Goal: Transaction & Acquisition: Purchase product/service

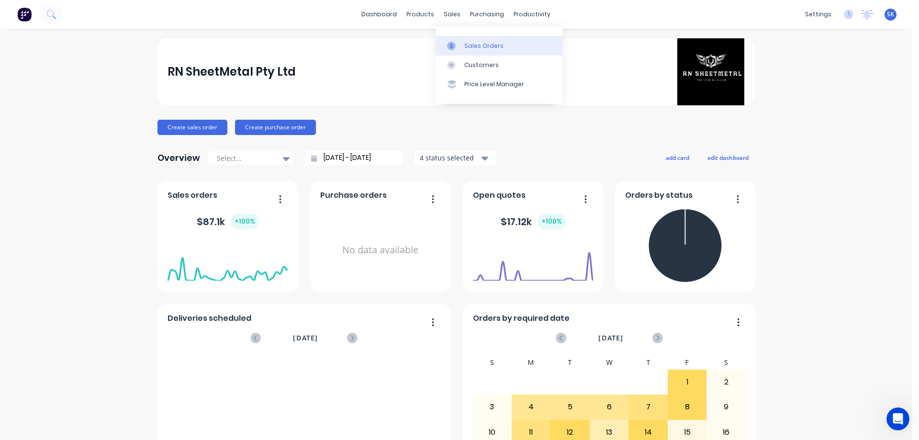
click at [468, 42] on div "Sales Orders" at bounding box center [483, 46] width 39 height 9
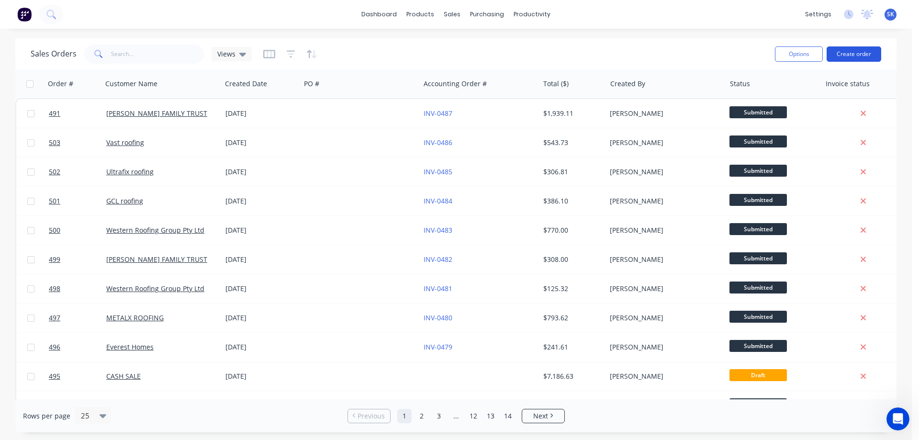
click at [843, 58] on button "Create order" at bounding box center [854, 53] width 55 height 15
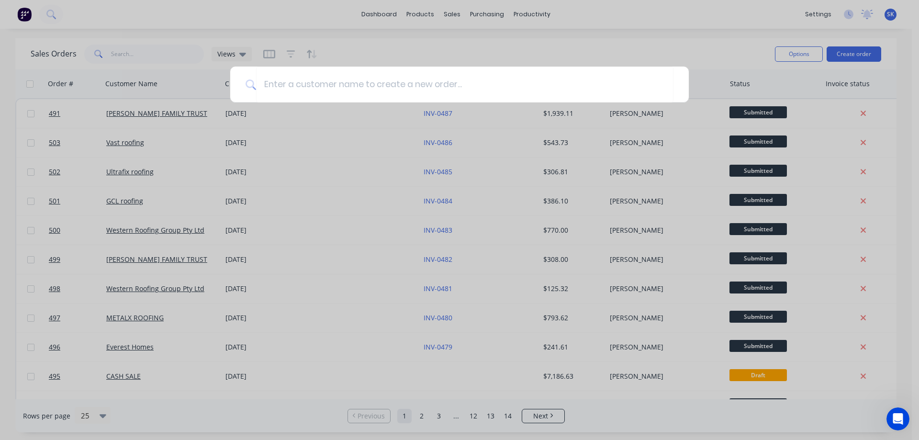
click at [573, 29] on div at bounding box center [459, 220] width 919 height 440
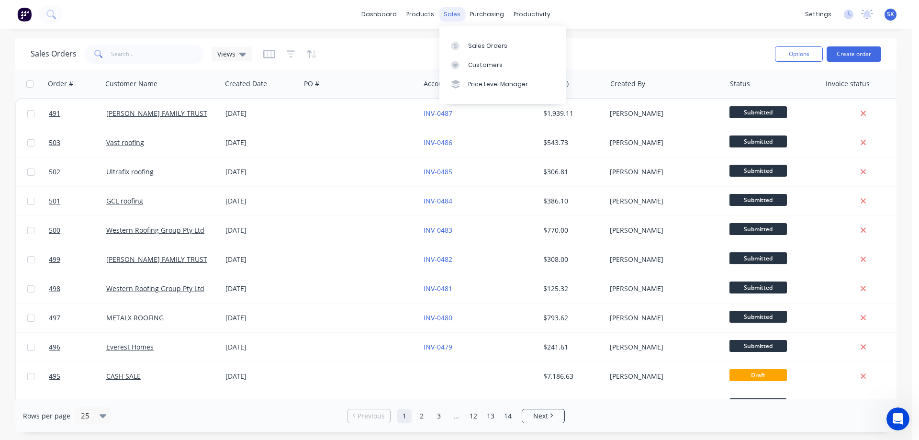
click at [449, 16] on div "sales" at bounding box center [452, 14] width 26 height 14
click at [475, 80] on div "Price Level Manager" at bounding box center [498, 84] width 60 height 9
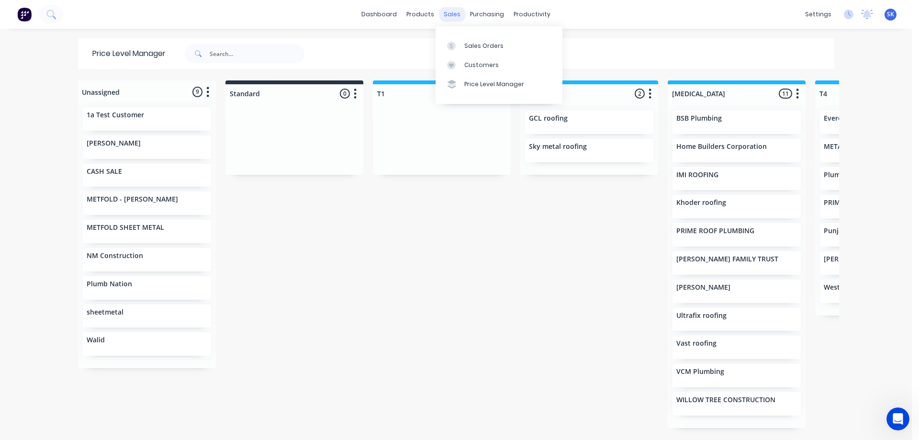
click at [446, 12] on div "sales" at bounding box center [452, 14] width 26 height 14
click at [470, 42] on div "Sales Orders" at bounding box center [483, 46] width 39 height 9
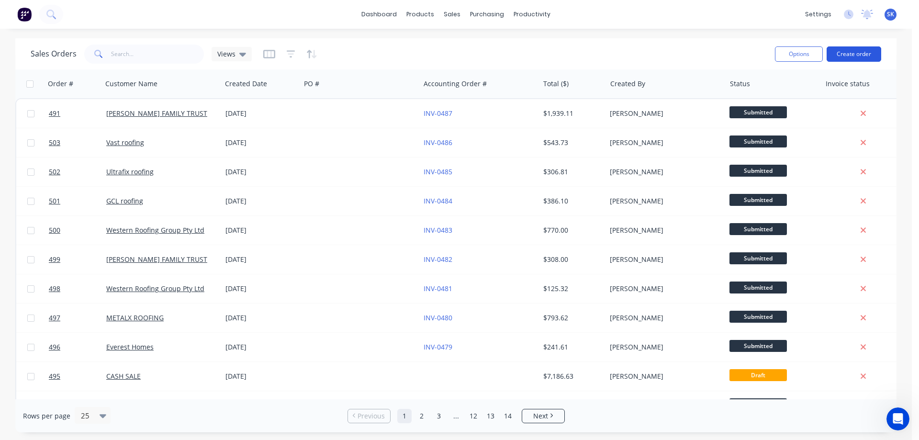
click at [834, 54] on button "Create order" at bounding box center [854, 53] width 55 height 15
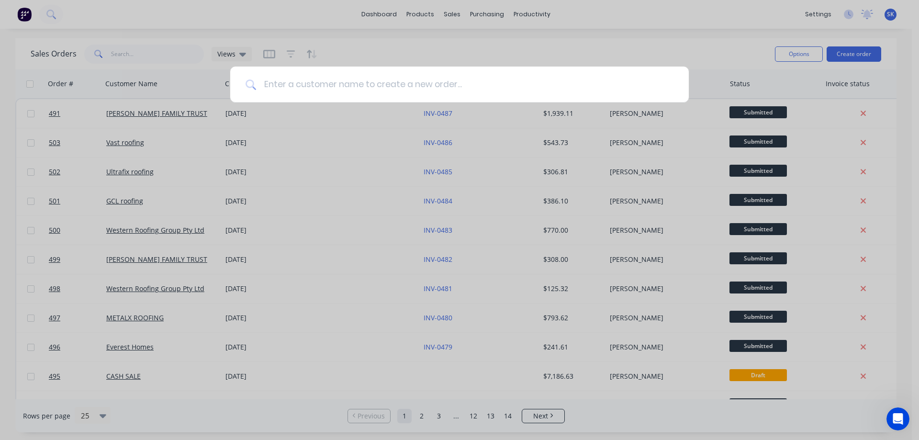
click at [412, 93] on input at bounding box center [464, 85] width 417 height 36
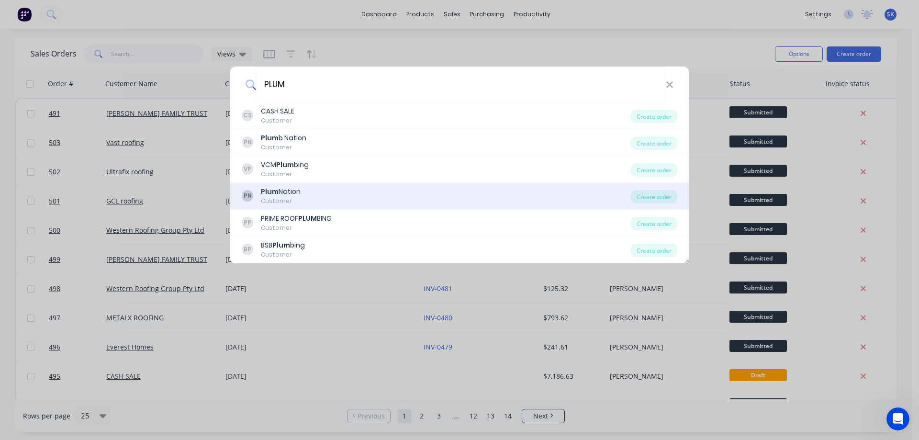
type input "PLUM"
click at [332, 190] on div "PN Plum Nation Customer" at bounding box center [436, 196] width 389 height 19
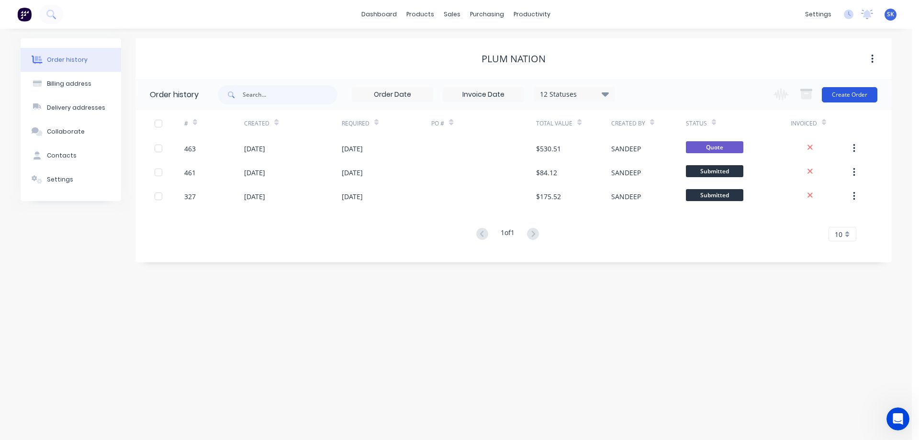
click at [850, 97] on button "Create Order" at bounding box center [850, 94] width 56 height 15
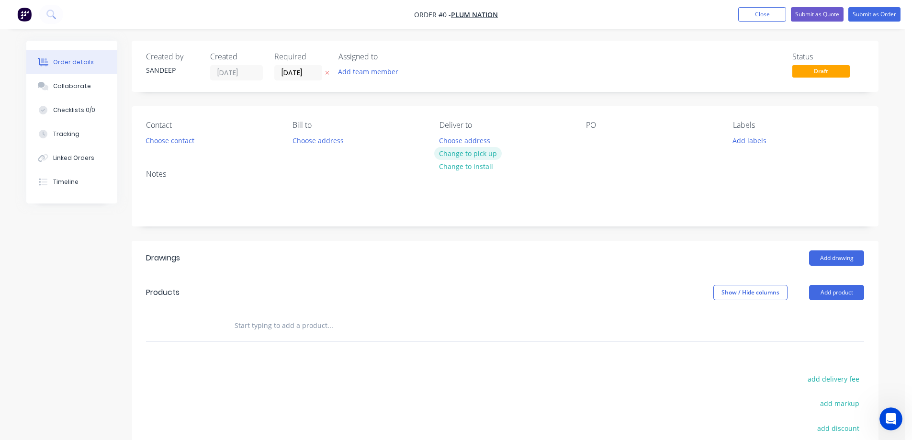
click at [471, 152] on button "Change to pick up" at bounding box center [468, 153] width 68 height 13
click at [279, 327] on input "text" at bounding box center [330, 325] width 192 height 19
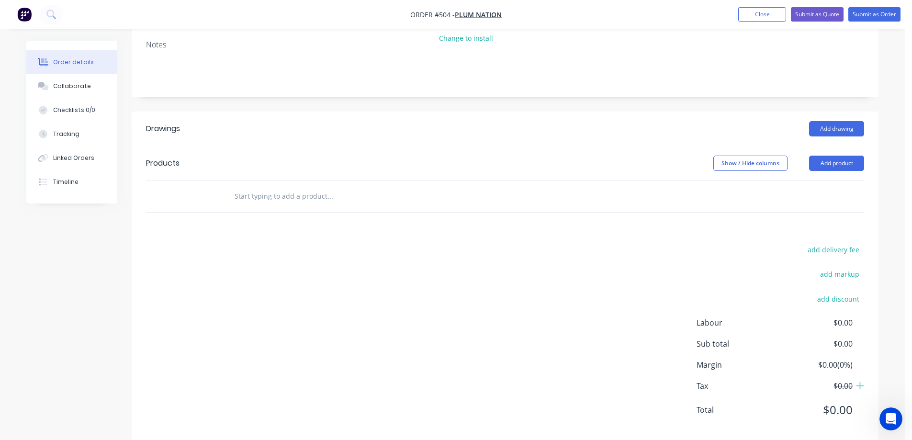
scroll to position [146, 0]
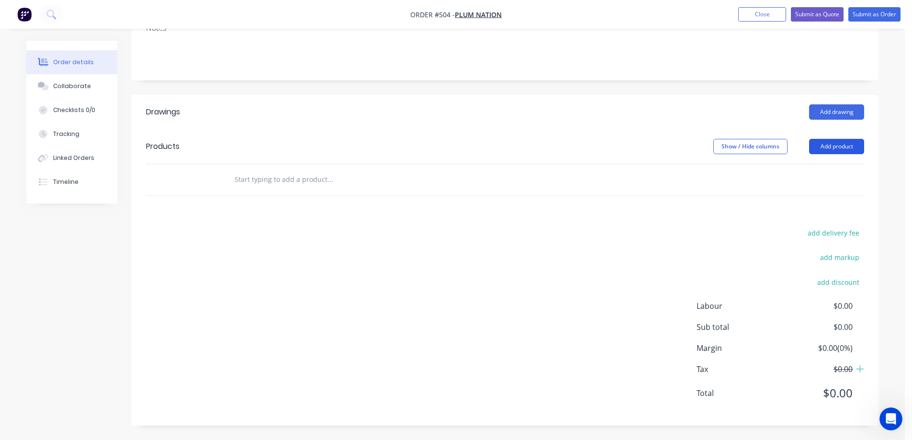
click at [813, 142] on button "Add product" at bounding box center [836, 146] width 55 height 15
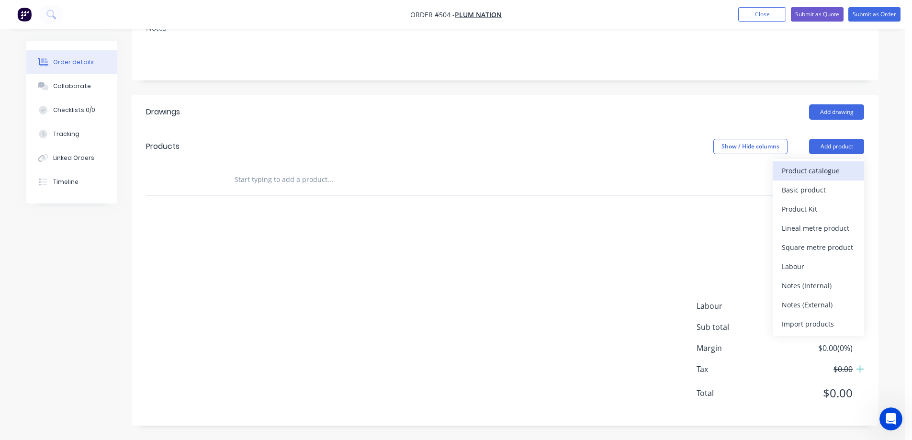
click at [796, 164] on div "Product catalogue" at bounding box center [819, 171] width 74 height 14
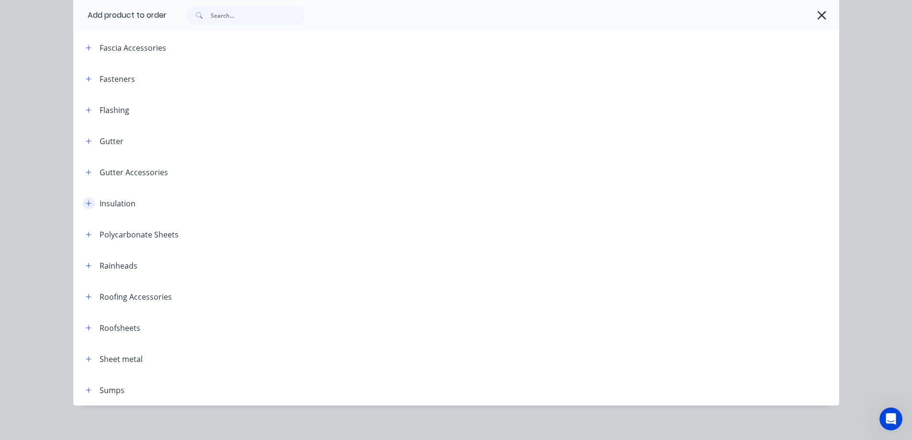
scroll to position [205, 0]
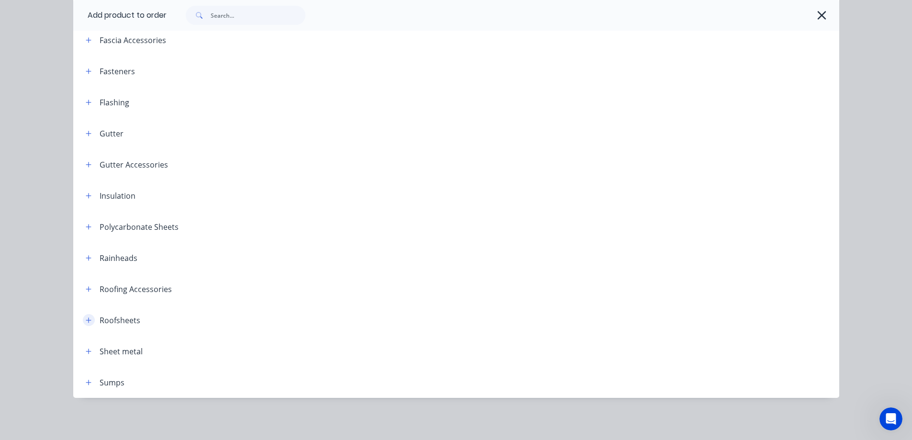
click at [86, 323] on icon "button" at bounding box center [89, 320] width 6 height 7
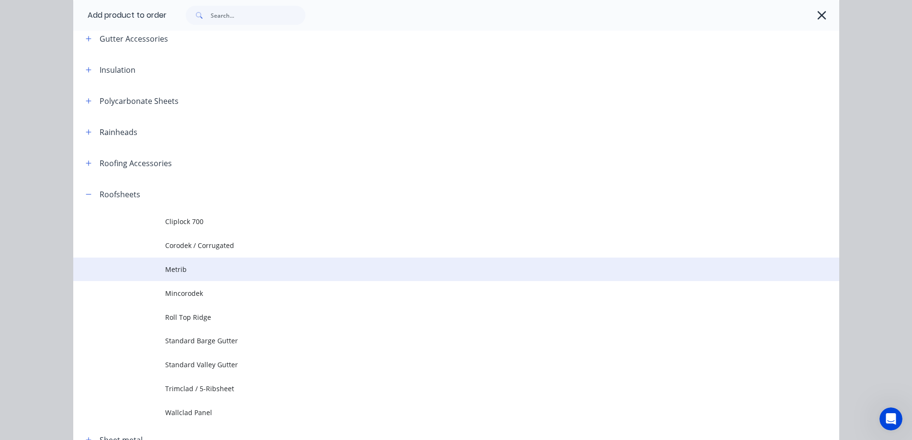
scroll to position [349, 0]
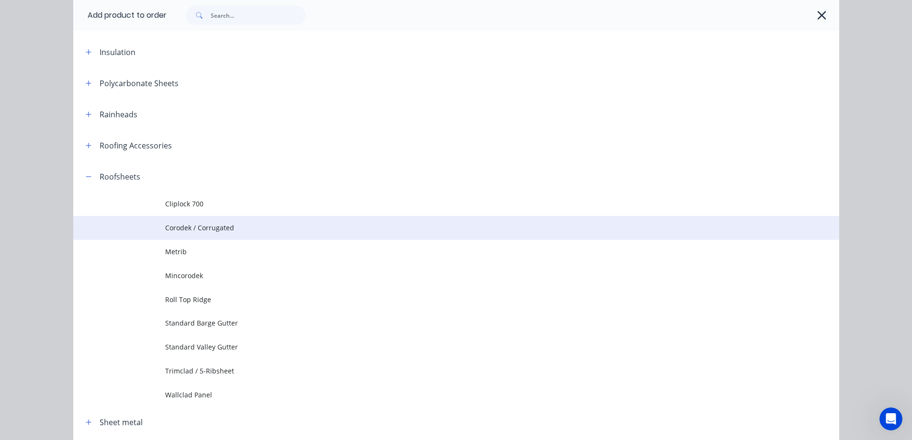
click at [208, 232] on span "Corodek / Corrugated" at bounding box center [434, 228] width 539 height 10
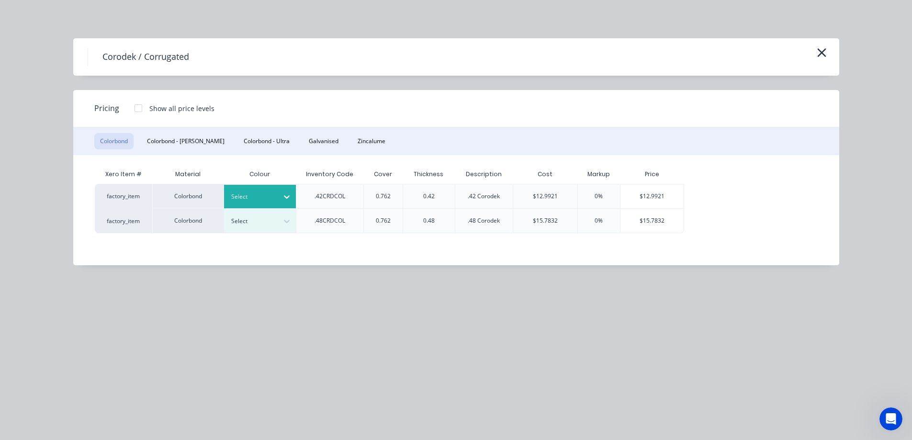
click at [261, 193] on div at bounding box center [252, 197] width 43 height 11
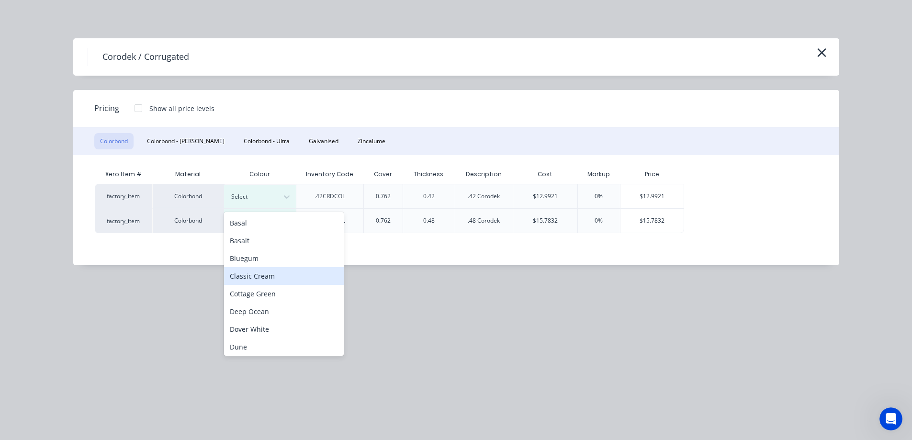
click at [260, 277] on div "Classic Cream" at bounding box center [284, 276] width 120 height 18
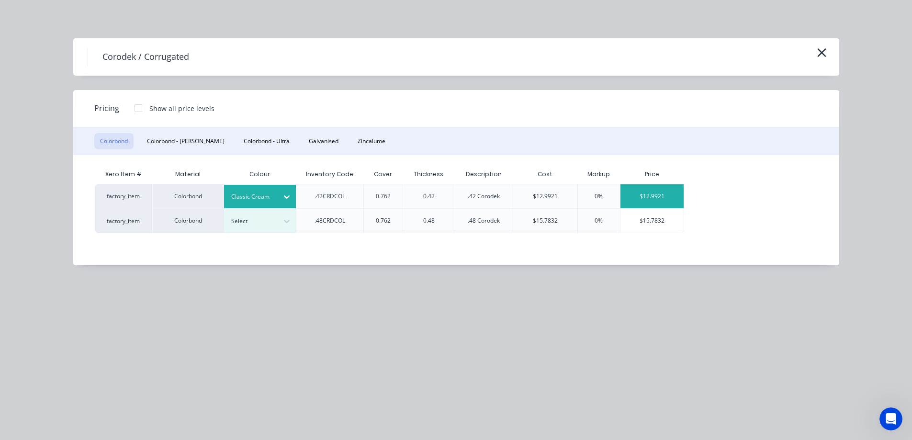
click at [639, 192] on div "$12.9921" at bounding box center [652, 196] width 64 height 24
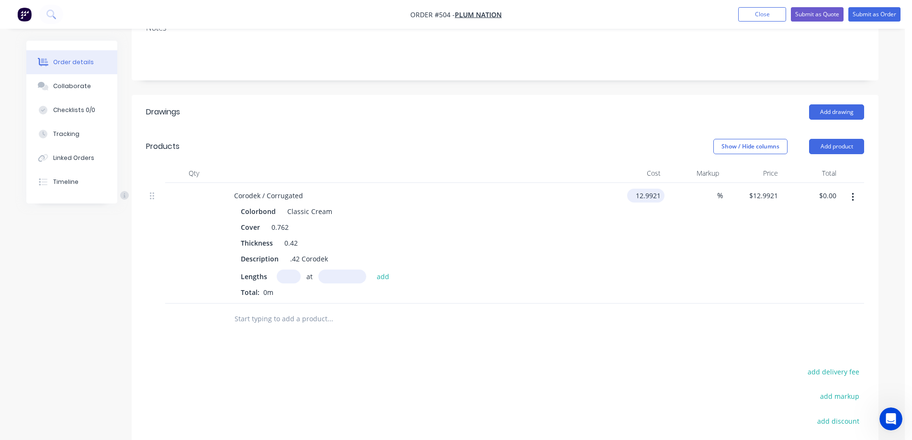
click at [653, 194] on input "12.9921" at bounding box center [648, 196] width 34 height 14
type input "$13.00"
click at [642, 229] on div "$13.00 $13.00" at bounding box center [635, 243] width 59 height 121
click at [294, 273] on input "text" at bounding box center [289, 277] width 24 height 14
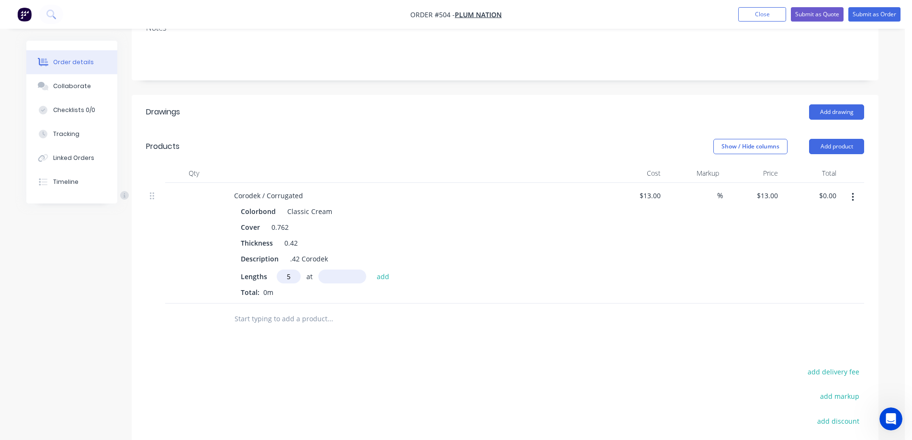
type input "5"
type input "3740mm"
click at [386, 277] on button "add" at bounding box center [383, 276] width 23 height 13
type input "$243.10"
type input "4"
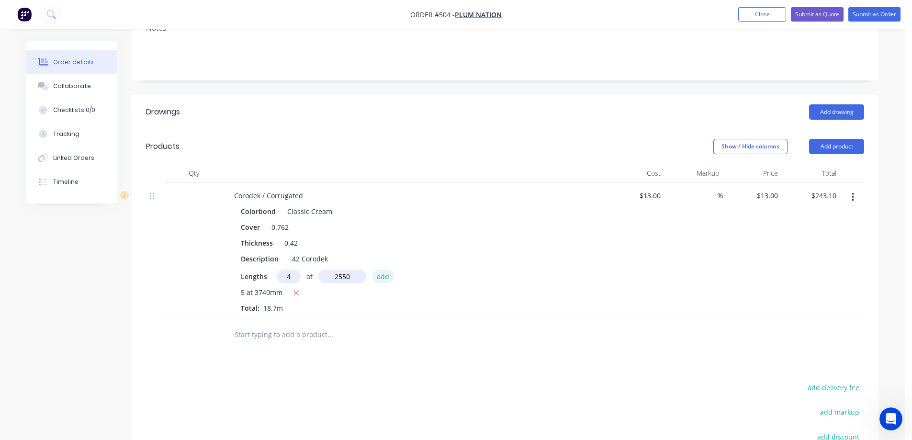
type input "2550mm"
click at [386, 277] on button "add" at bounding box center [383, 276] width 23 height 13
type input "$375.70"
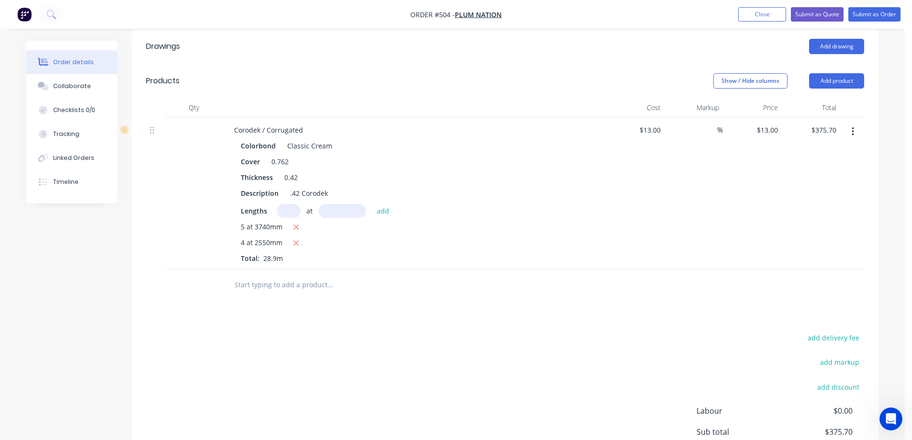
scroll to position [269, 0]
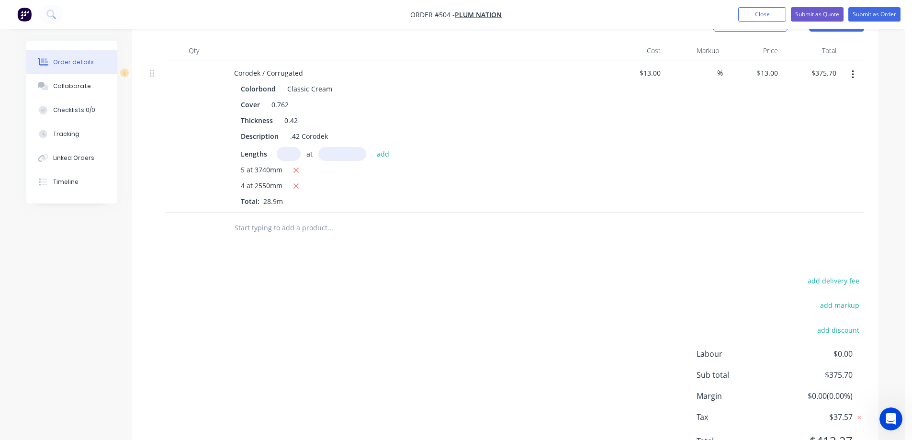
click at [247, 228] on input "text" at bounding box center [330, 227] width 192 height 19
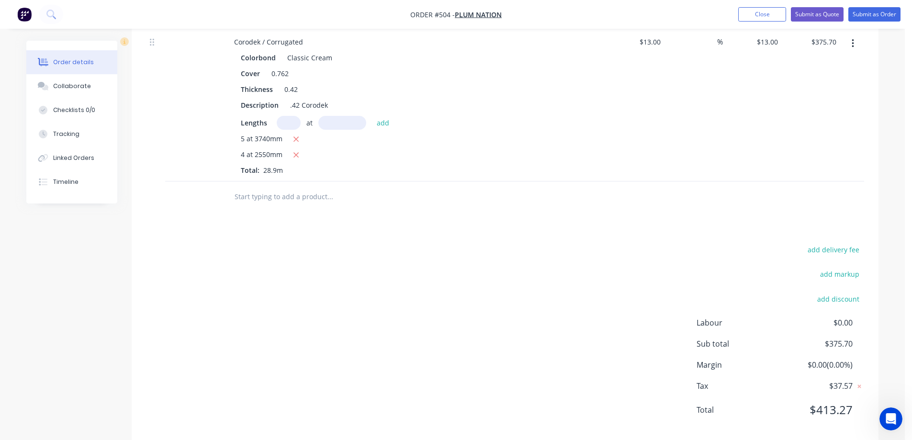
scroll to position [316, 0]
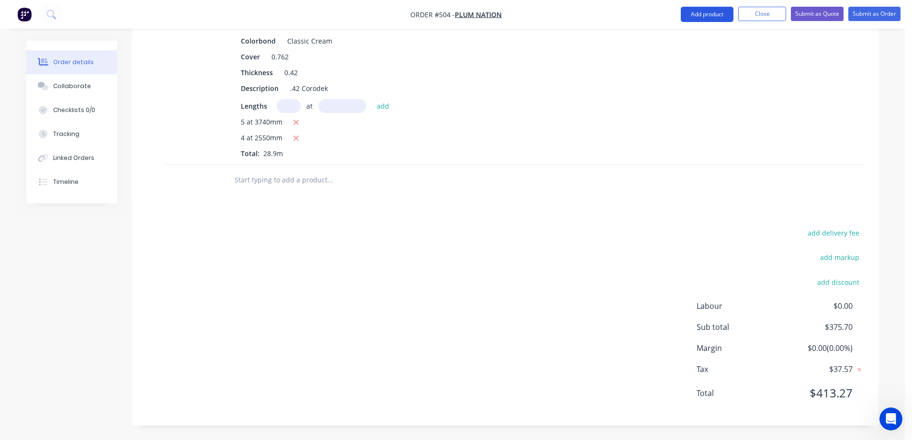
click at [695, 17] on button "Add product" at bounding box center [707, 14] width 53 height 15
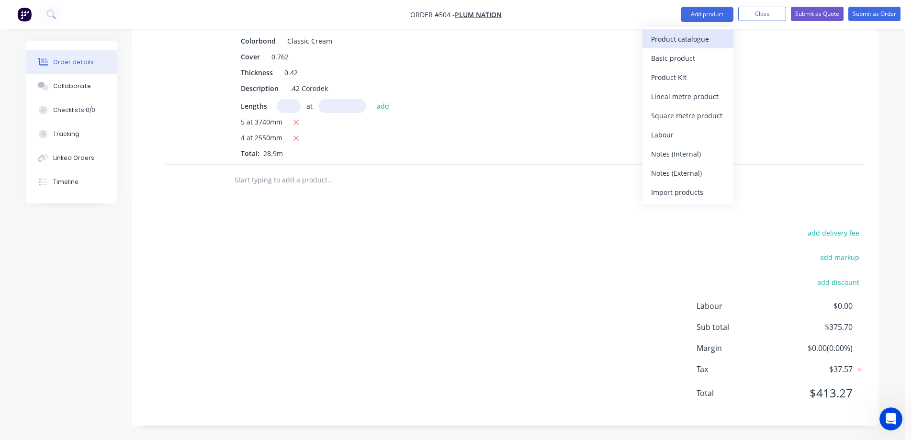
click at [690, 33] on div "Product catalogue" at bounding box center [688, 39] width 74 height 14
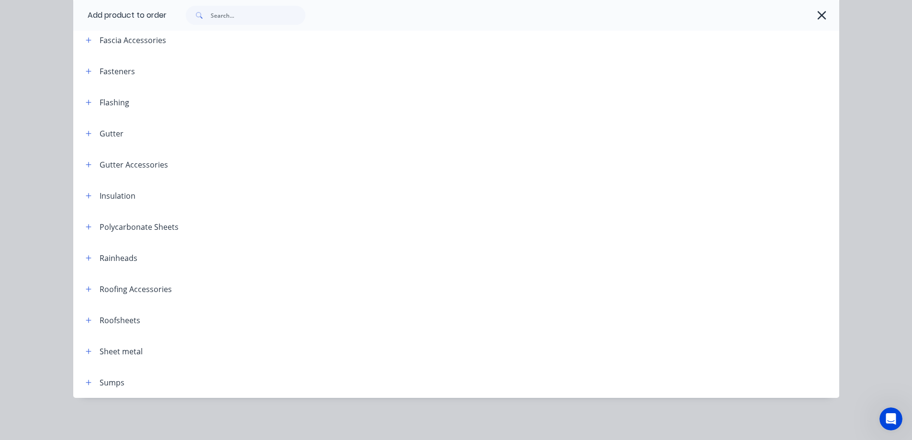
scroll to position [330, 0]
click at [88, 292] on button "button" at bounding box center [89, 289] width 12 height 12
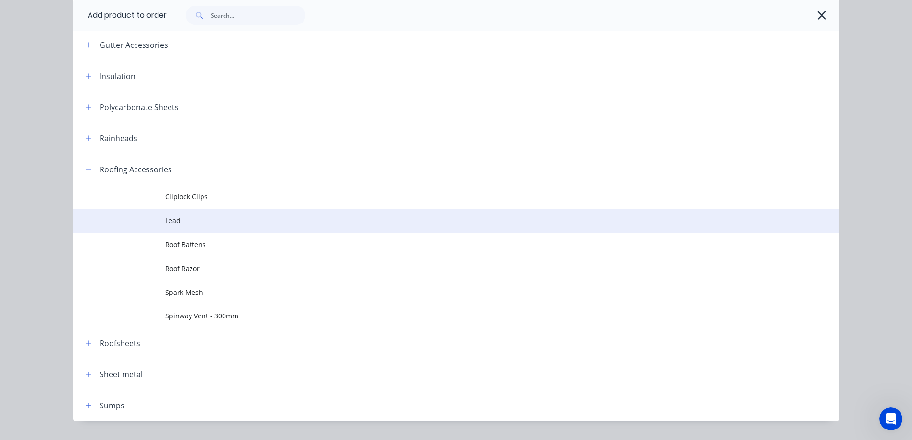
scroll to position [348, 0]
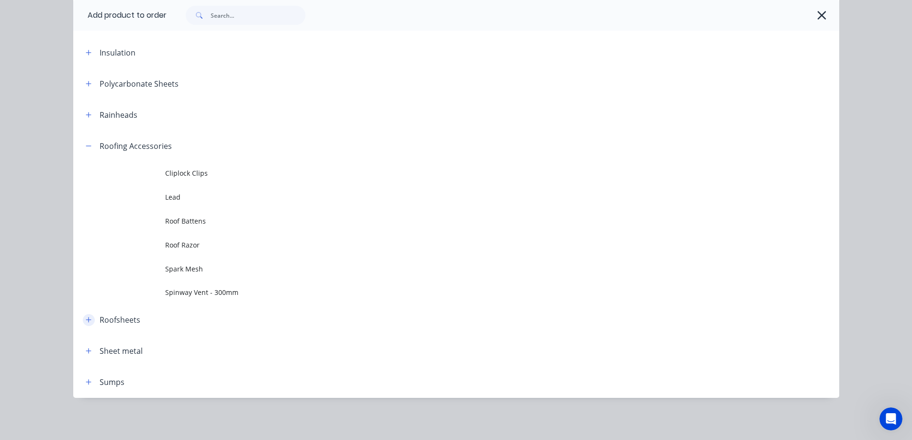
click at [83, 320] on button "button" at bounding box center [89, 320] width 12 height 12
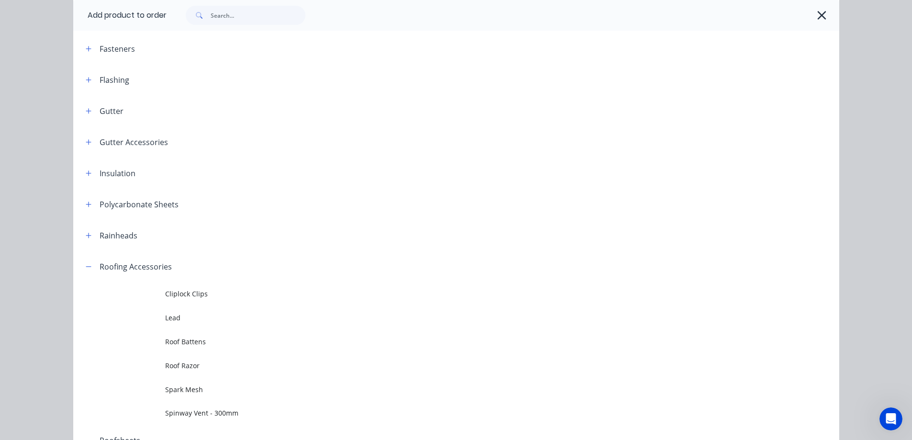
scroll to position [204, 0]
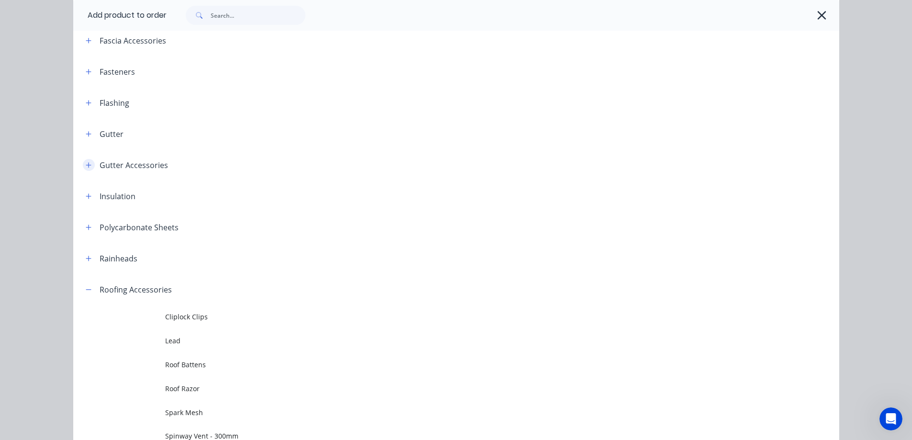
click at [86, 165] on icon "button" at bounding box center [88, 164] width 5 height 5
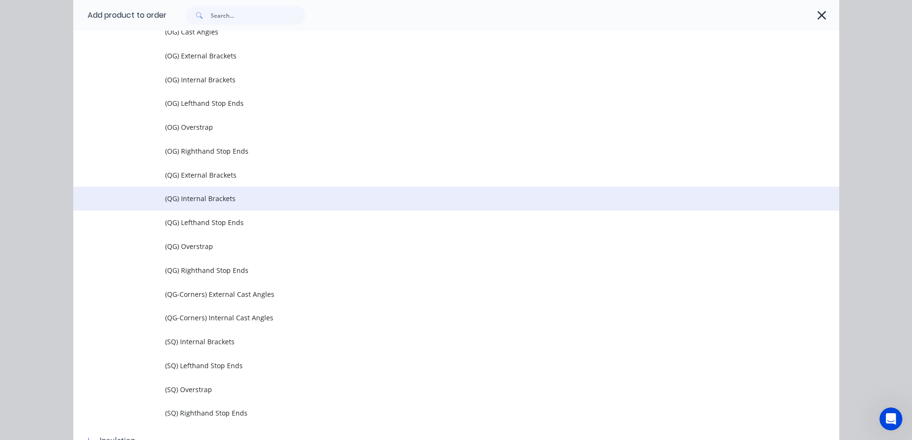
scroll to position [396, 0]
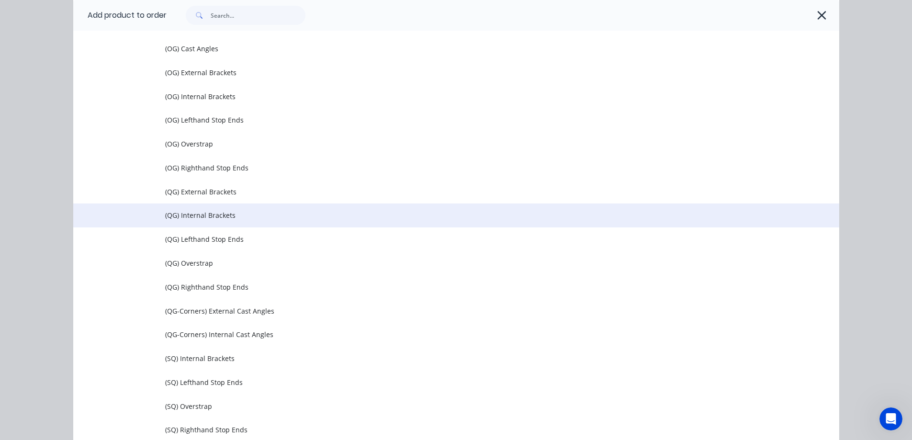
click at [151, 205] on td at bounding box center [119, 215] width 92 height 24
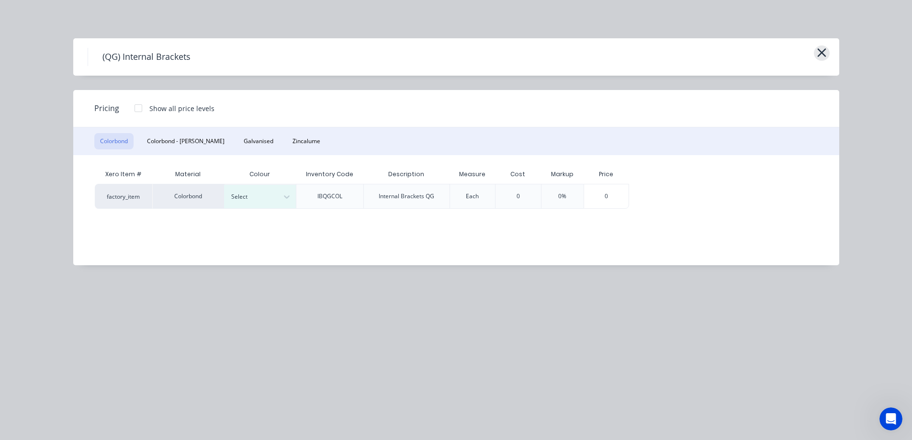
click at [825, 51] on icon "button" at bounding box center [822, 52] width 10 height 13
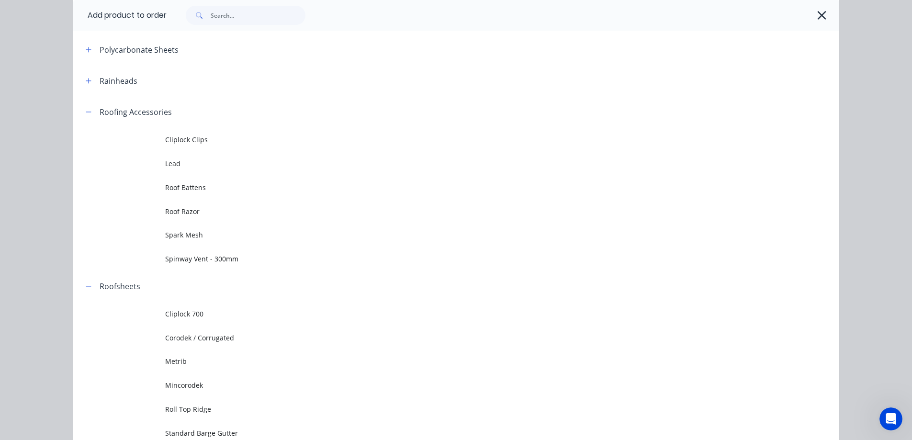
scroll to position [833, 0]
click at [247, 20] on input "text" at bounding box center [258, 15] width 95 height 19
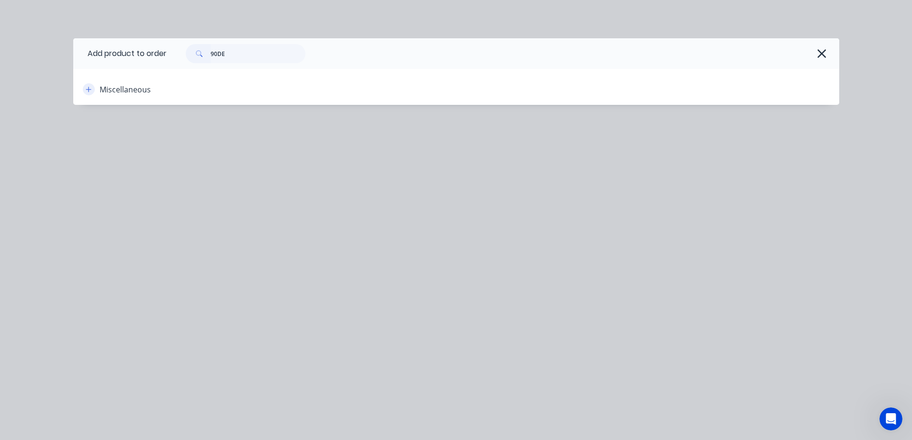
click at [92, 90] on button "button" at bounding box center [89, 89] width 12 height 12
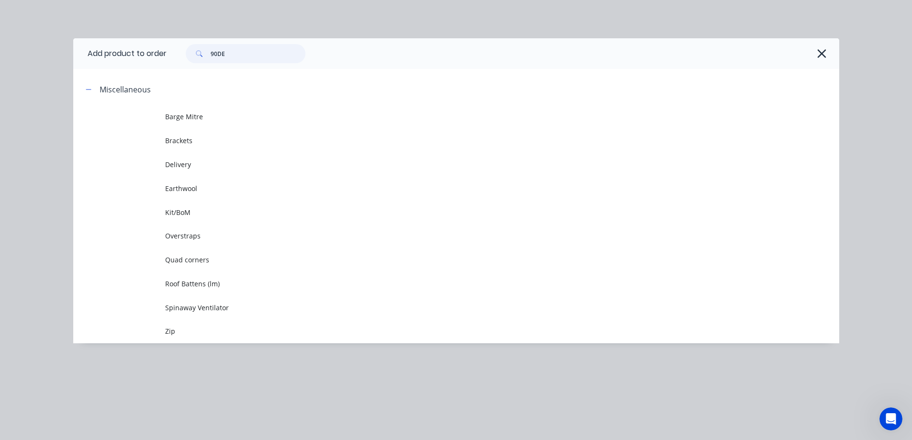
drag, startPoint x: 237, startPoint y: 55, endPoint x: 186, endPoint y: 55, distance: 51.2
click at [186, 55] on div "90DE" at bounding box center [240, 53] width 129 height 19
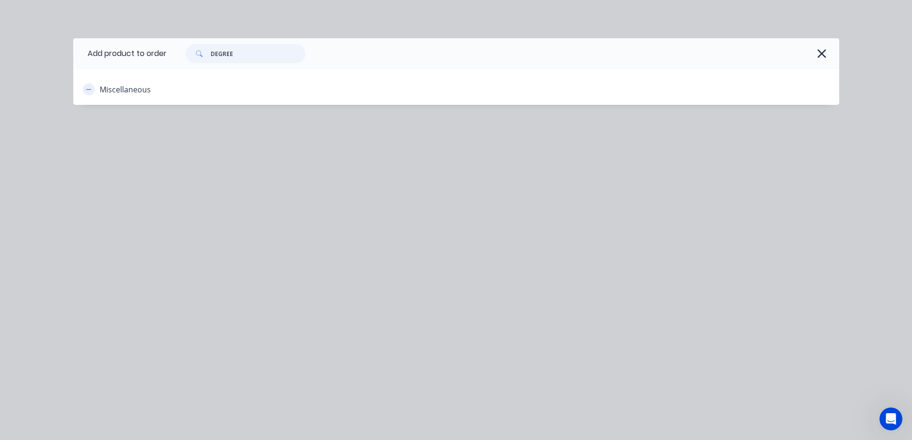
type input "DEGREE"
click at [89, 92] on icon "button" at bounding box center [89, 89] width 6 height 7
click at [819, 53] on icon "button" at bounding box center [822, 53] width 10 height 13
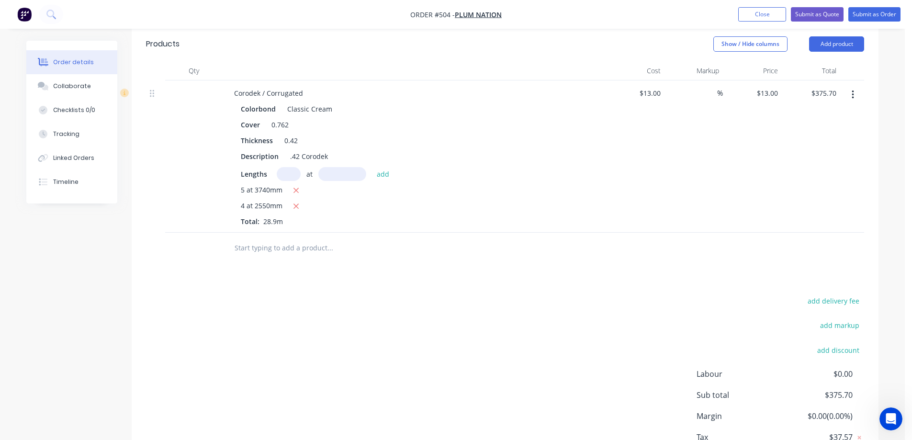
scroll to position [221, 0]
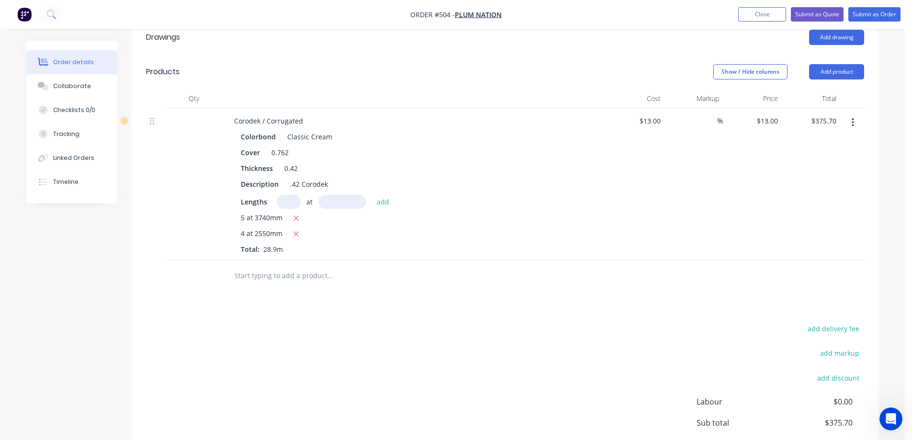
click at [314, 284] on input "text" at bounding box center [330, 275] width 192 height 19
click at [822, 68] on button "Add product" at bounding box center [836, 71] width 55 height 15
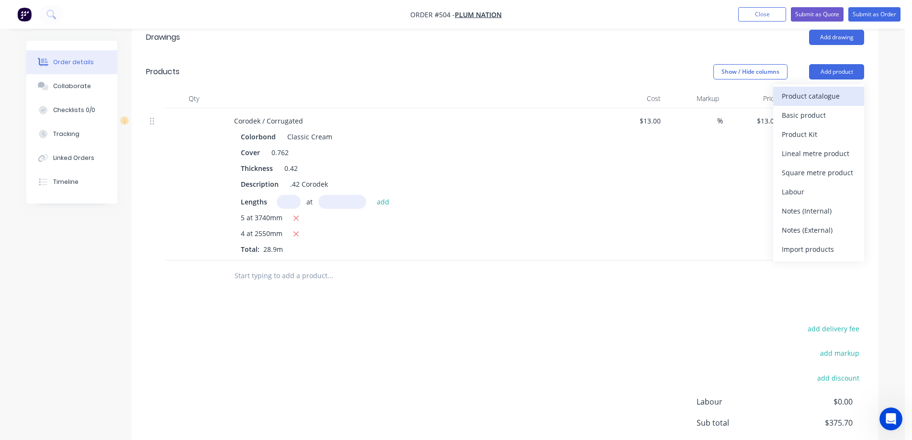
click at [800, 100] on div "Product catalogue" at bounding box center [819, 96] width 74 height 14
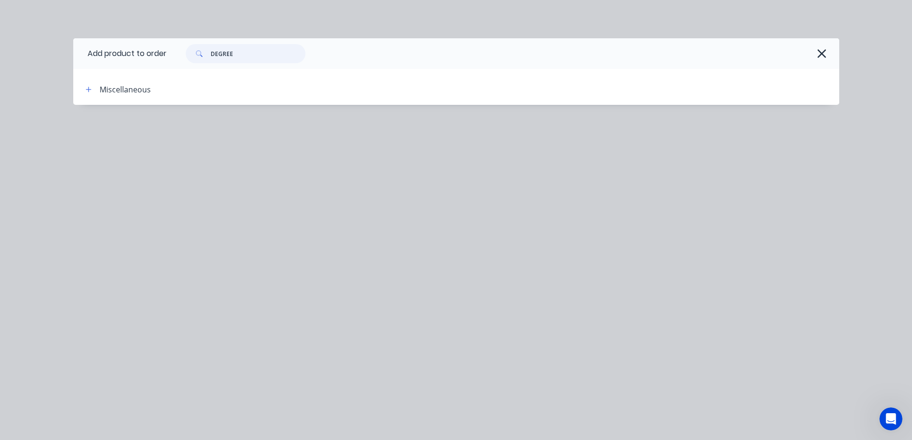
drag, startPoint x: 260, startPoint y: 53, endPoint x: 201, endPoint y: 53, distance: 59.4
click at [201, 53] on div "DEGREE" at bounding box center [246, 53] width 120 height 19
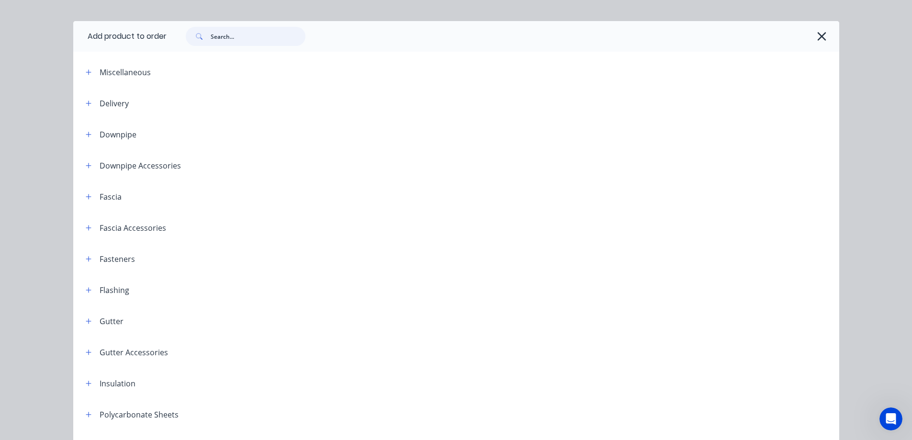
scroll to position [48, 0]
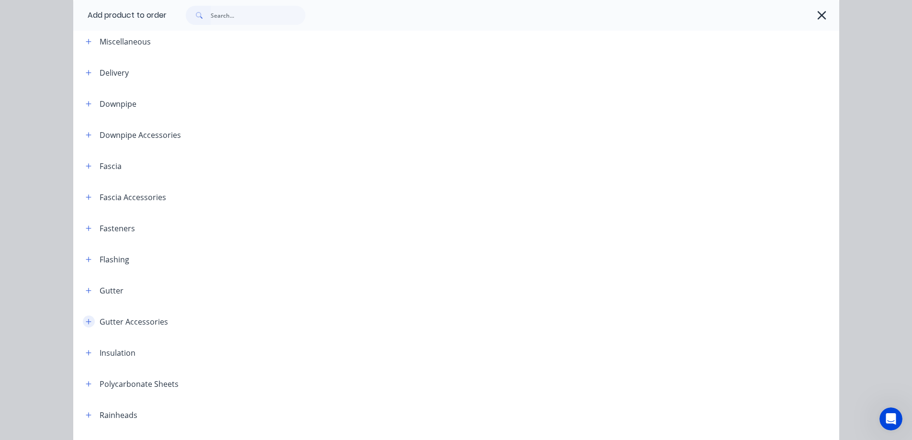
click at [86, 318] on icon "button" at bounding box center [89, 321] width 6 height 7
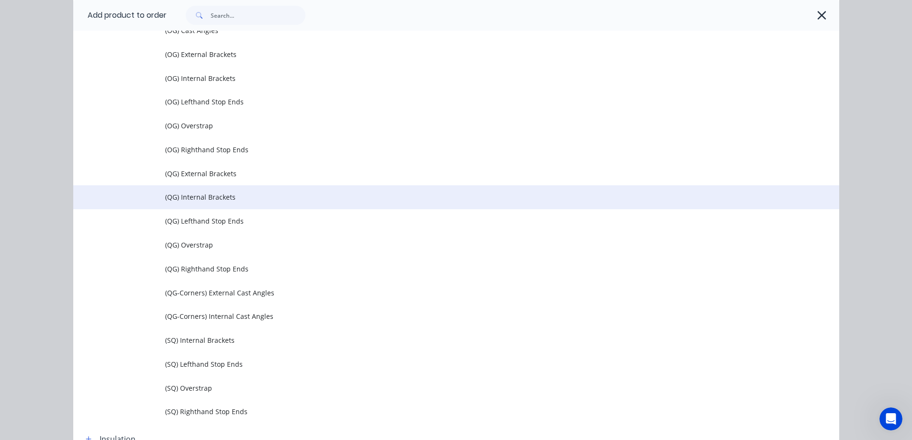
scroll to position [431, 0]
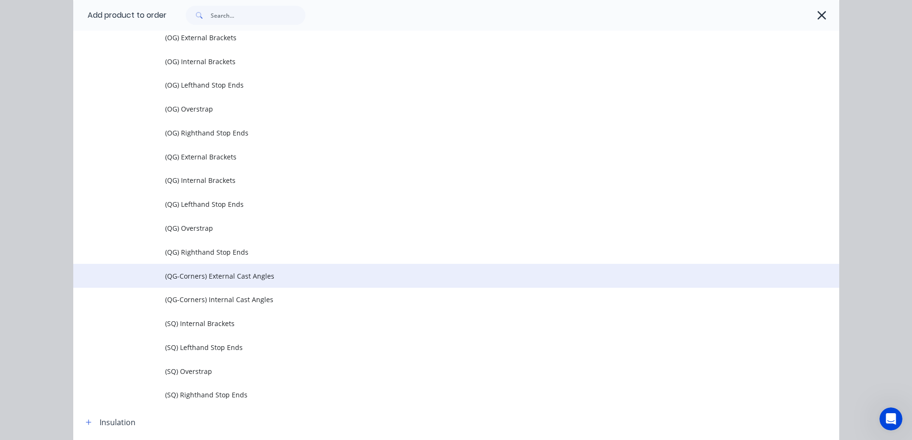
click at [210, 269] on td "(QG-Corners) External Cast Angles" at bounding box center [502, 276] width 674 height 24
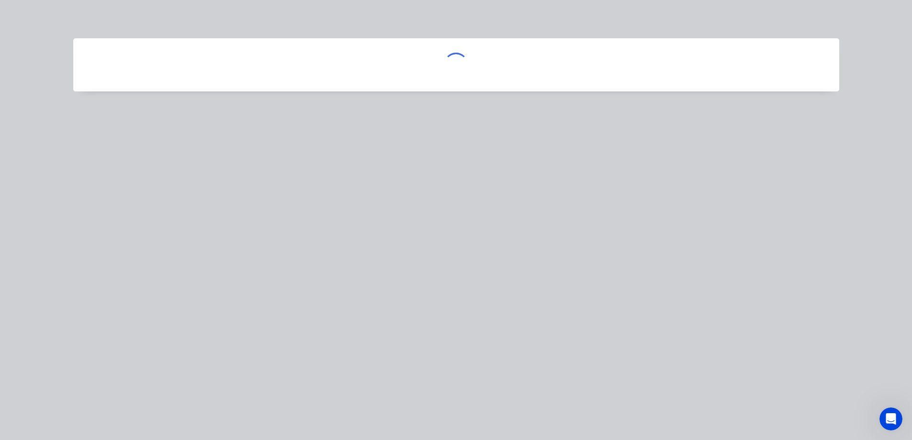
scroll to position [0, 0]
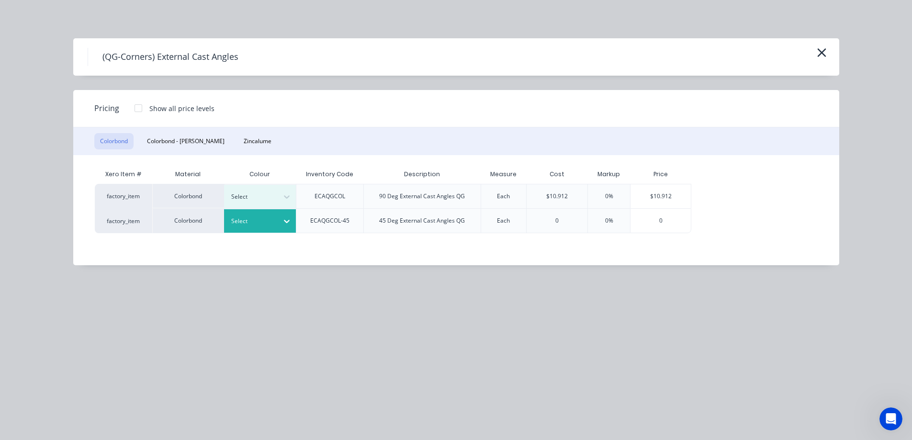
click at [264, 221] on div at bounding box center [252, 221] width 43 height 11
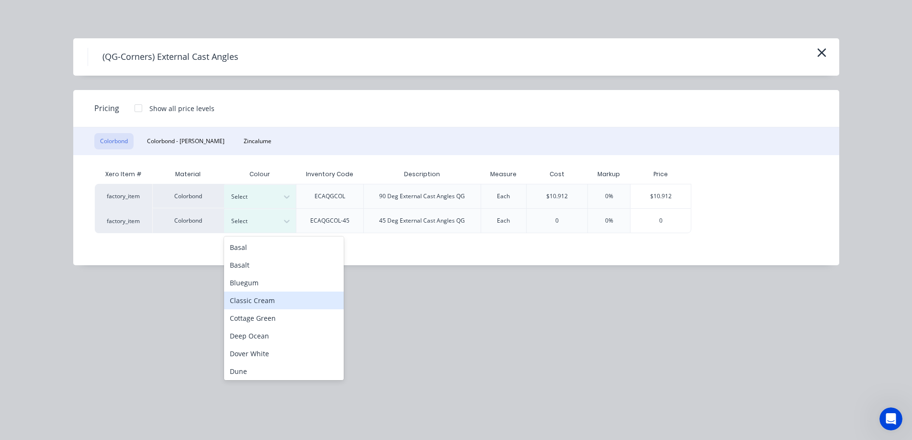
click at [258, 304] on div "Classic Cream" at bounding box center [284, 301] width 120 height 18
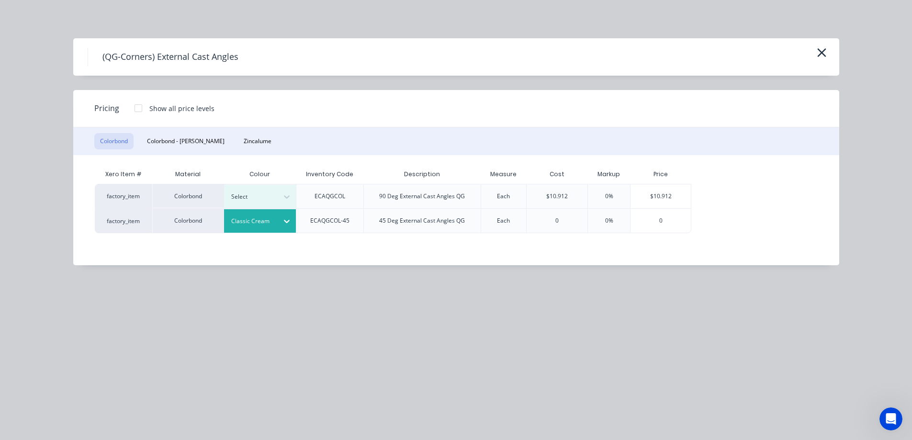
click at [608, 220] on div "0%" at bounding box center [609, 220] width 8 height 9
click at [647, 218] on div "0" at bounding box center [661, 221] width 60 height 24
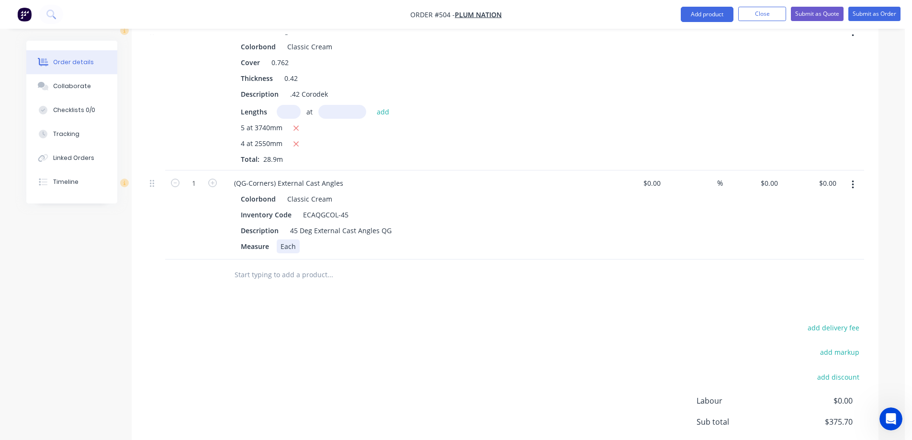
scroll to position [316, 0]
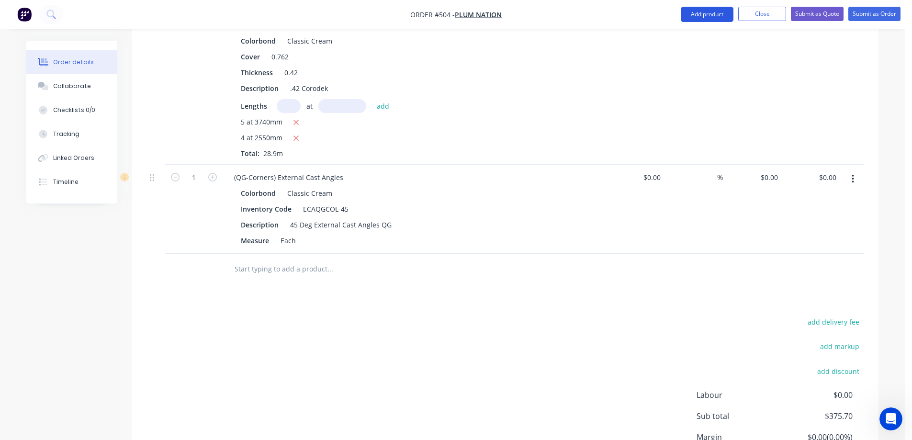
click at [686, 16] on button "Add product" at bounding box center [707, 14] width 53 height 15
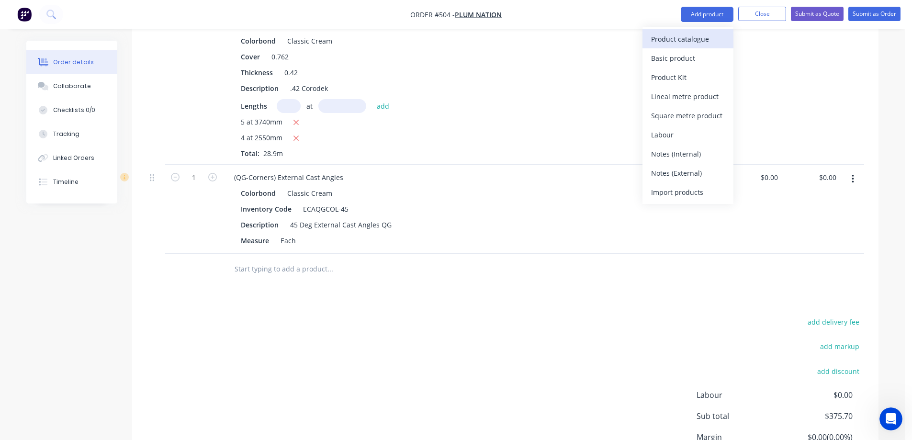
click at [681, 43] on div "Product catalogue" at bounding box center [688, 39] width 74 height 14
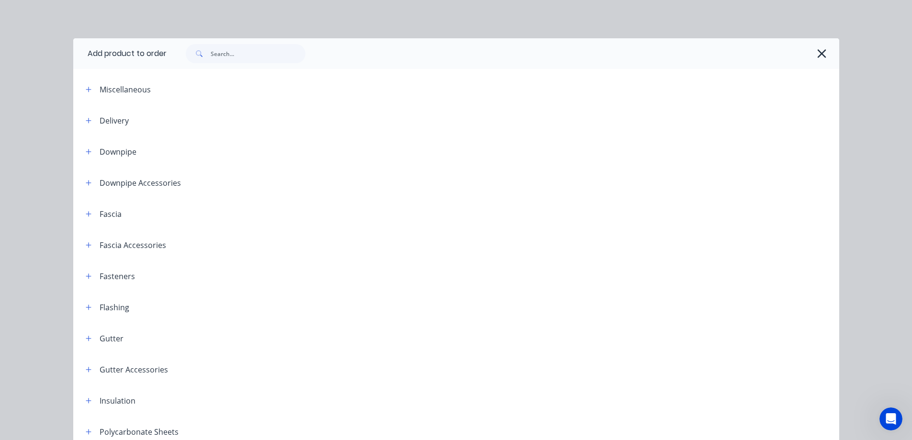
scroll to position [144, 0]
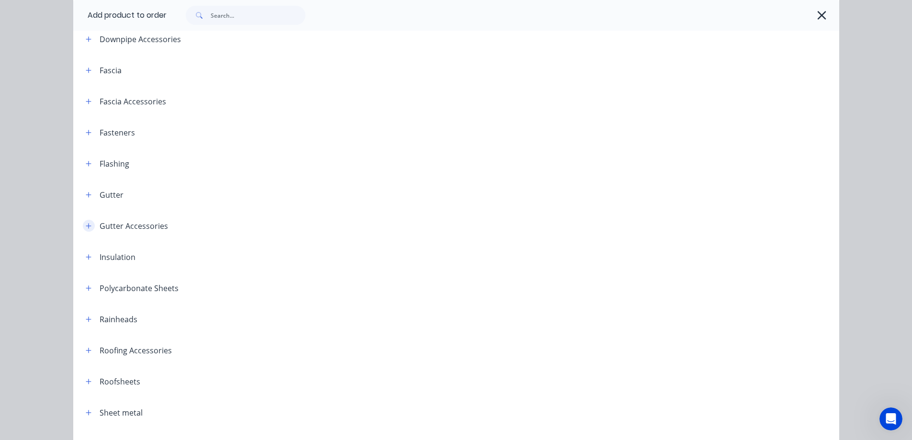
click at [88, 227] on button "button" at bounding box center [89, 226] width 12 height 12
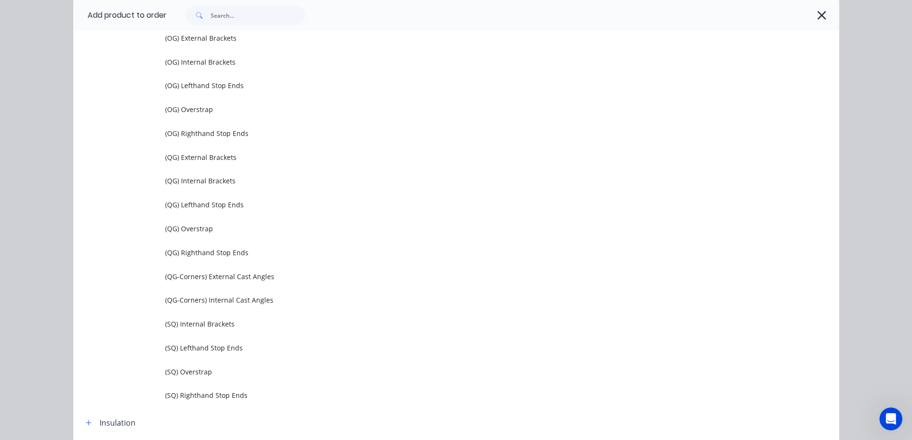
scroll to position [431, 0]
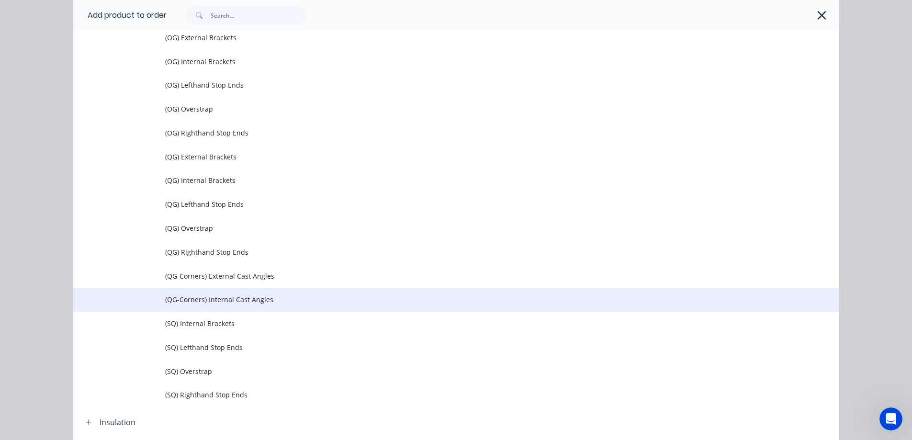
click at [187, 294] on span "(QG-Corners) Internal Cast Angles" at bounding box center [434, 299] width 539 height 10
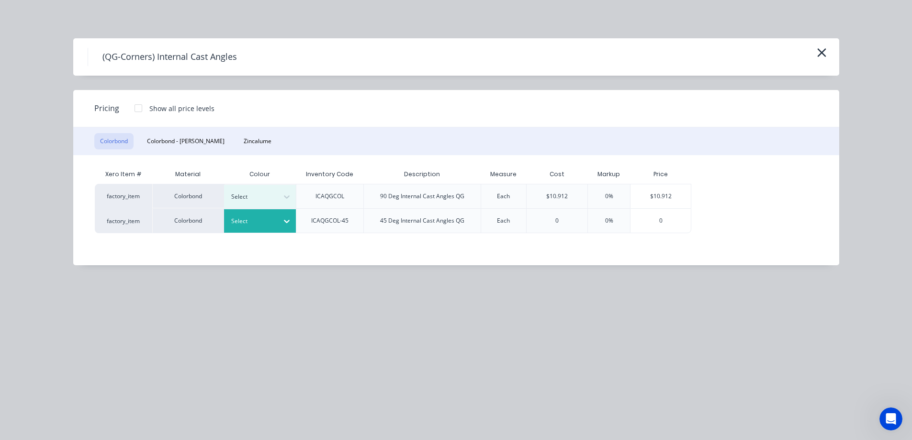
click at [278, 223] on div "Select" at bounding box center [252, 221] width 54 height 12
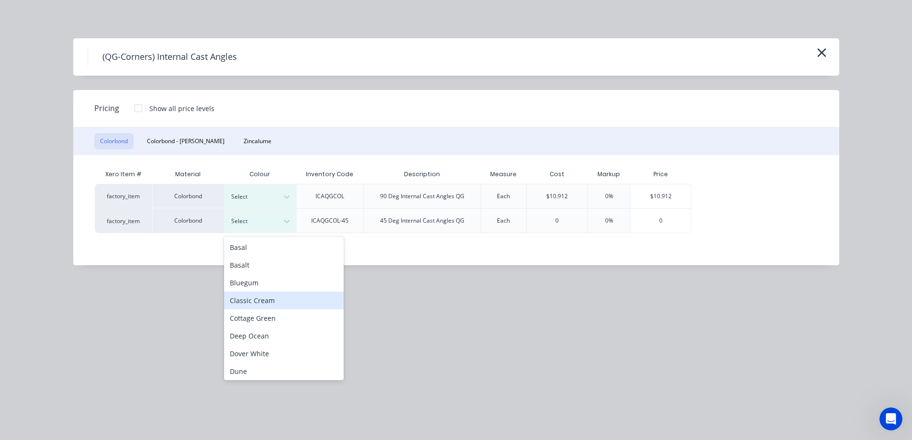
click at [264, 298] on div "Classic Cream" at bounding box center [284, 301] width 120 height 18
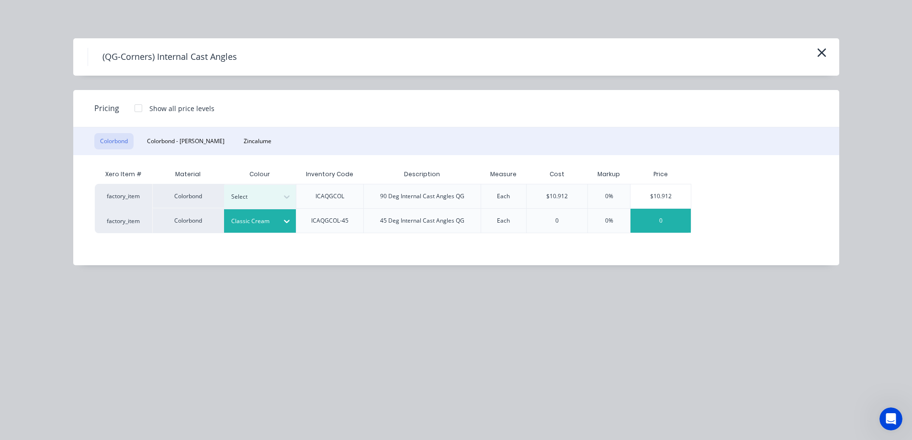
click at [672, 210] on div "0" at bounding box center [661, 221] width 60 height 24
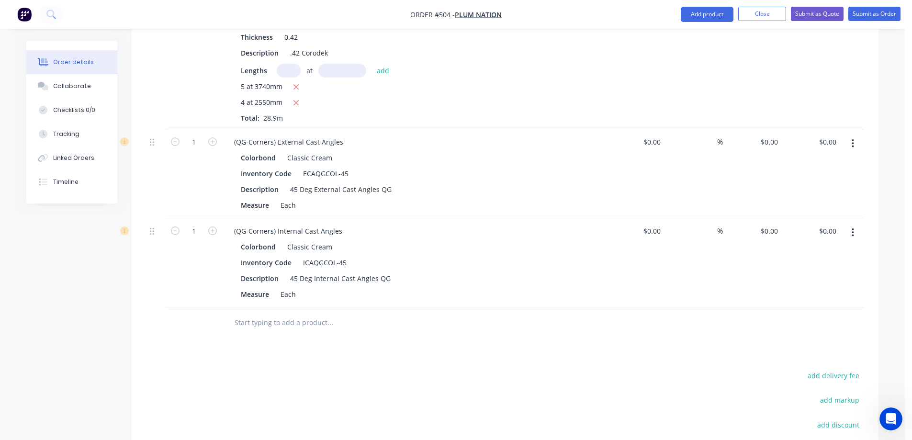
scroll to position [412, 0]
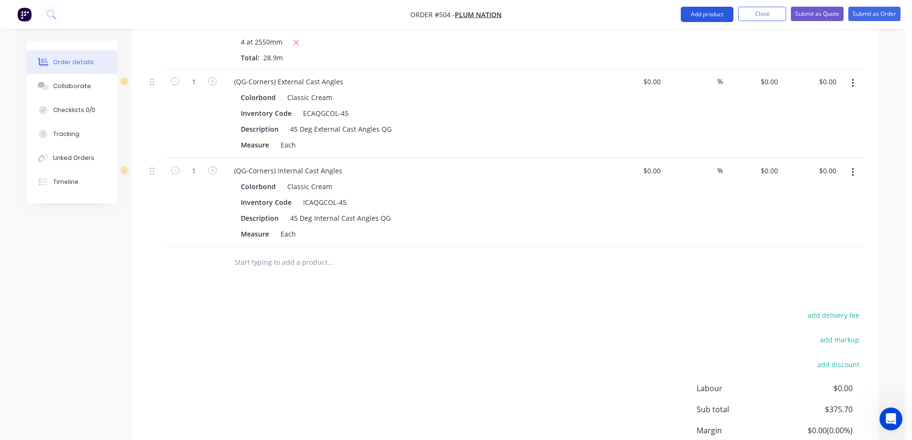
click at [690, 18] on button "Add product" at bounding box center [707, 14] width 53 height 15
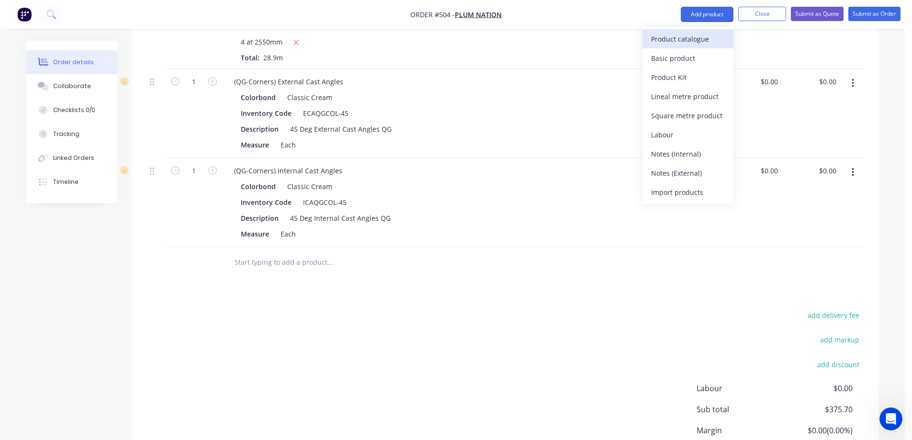
click at [687, 39] on div "Product catalogue" at bounding box center [688, 39] width 74 height 14
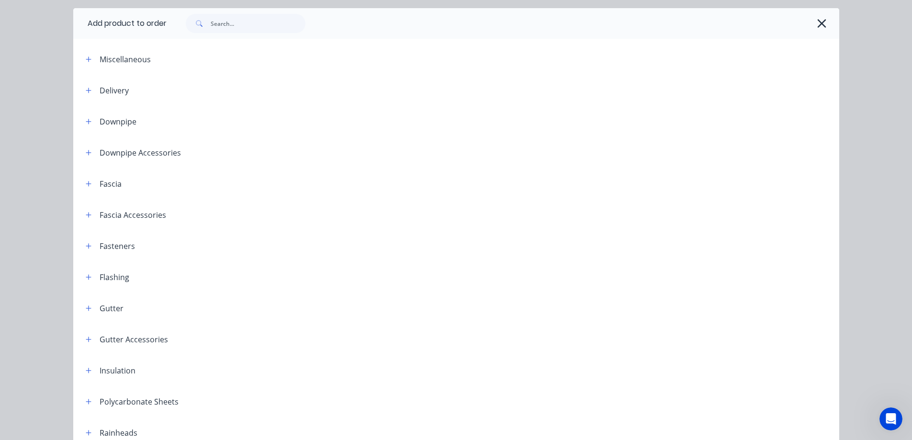
scroll to position [144, 0]
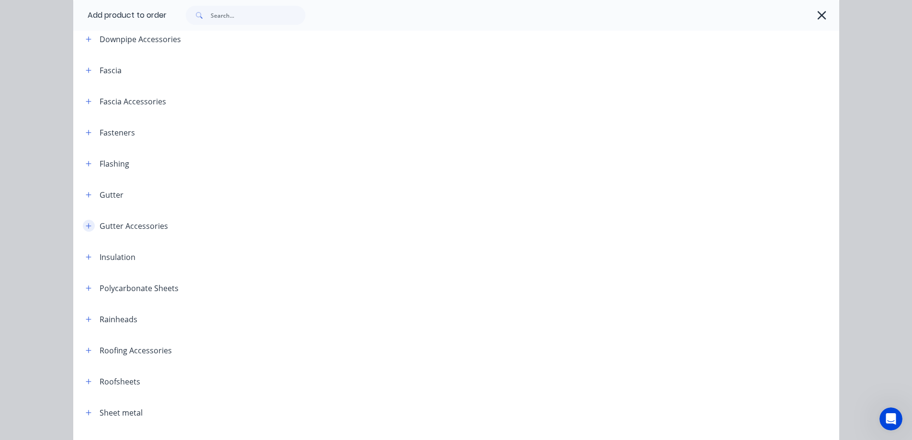
click at [86, 225] on icon "button" at bounding box center [89, 226] width 6 height 7
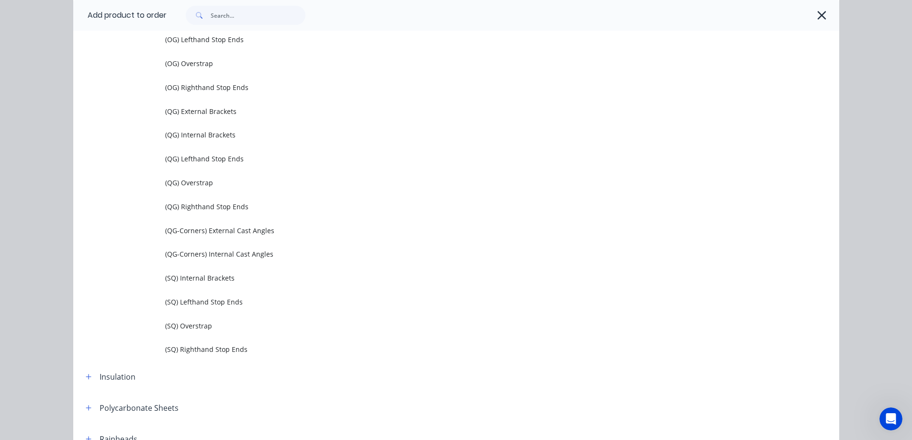
scroll to position [479, 0]
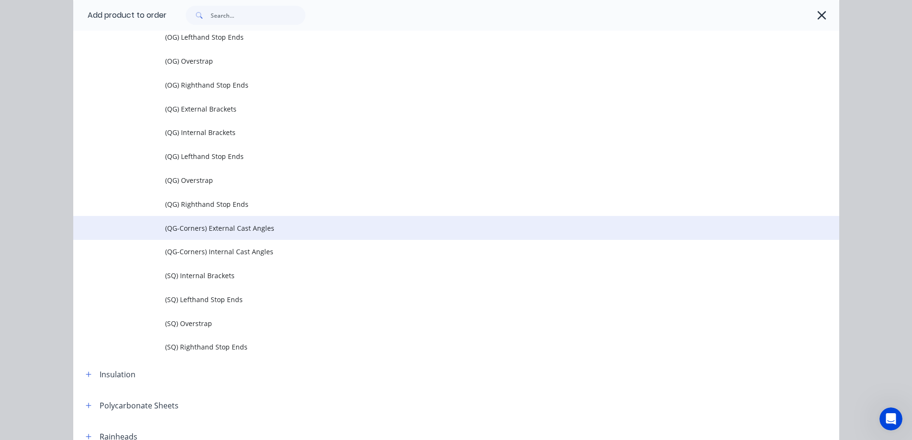
click at [207, 237] on td "(QG-Corners) External Cast Angles" at bounding box center [502, 228] width 674 height 24
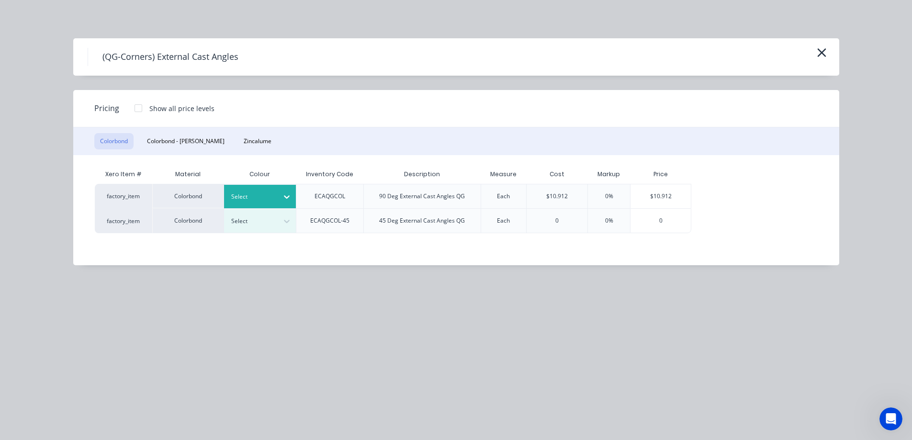
click at [281, 197] on div at bounding box center [286, 196] width 17 height 15
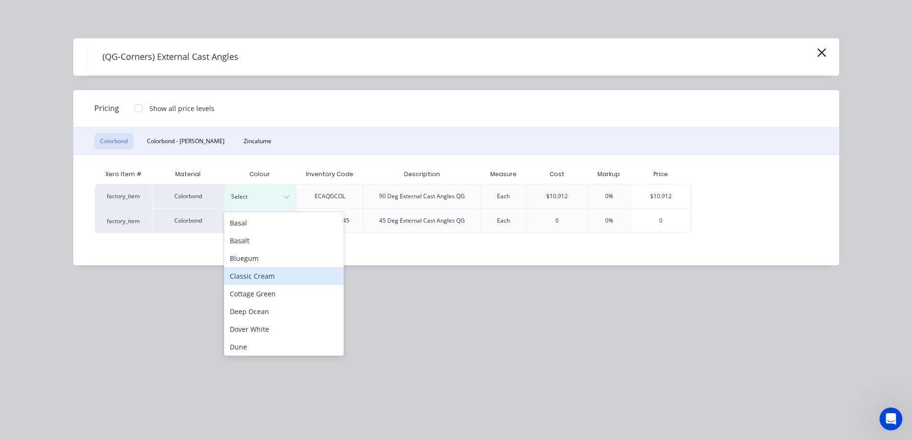
click at [271, 273] on div "Classic Cream" at bounding box center [284, 276] width 120 height 18
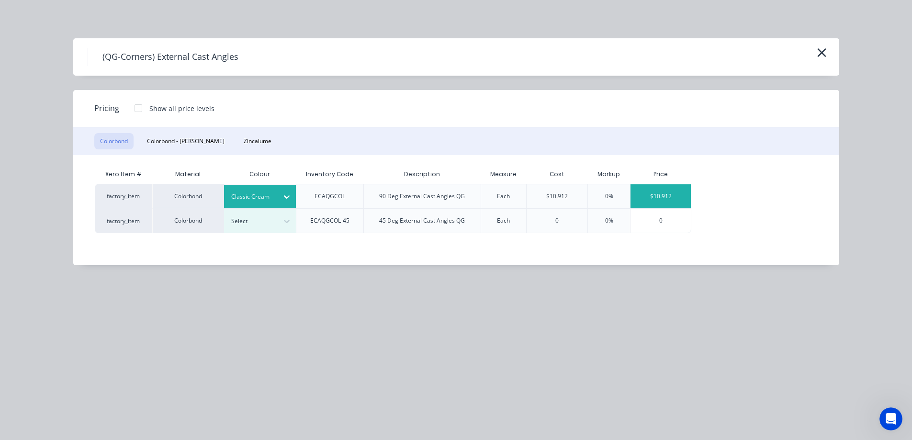
click at [657, 193] on div "$10.912" at bounding box center [661, 196] width 60 height 24
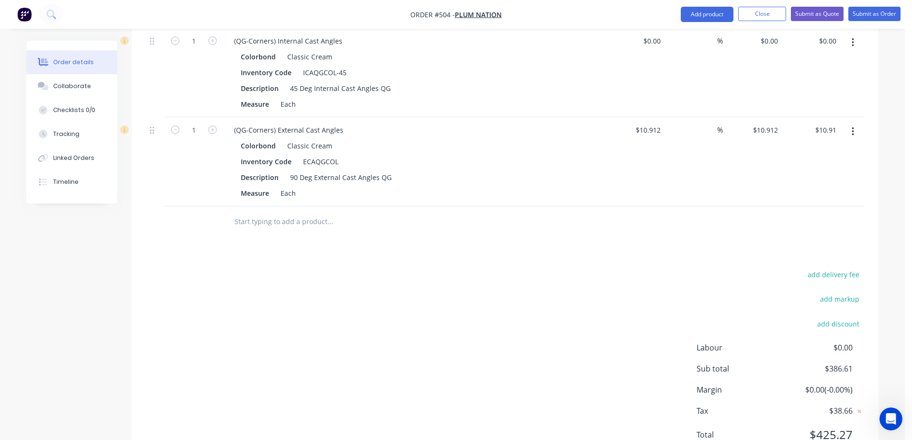
scroll to position [556, 0]
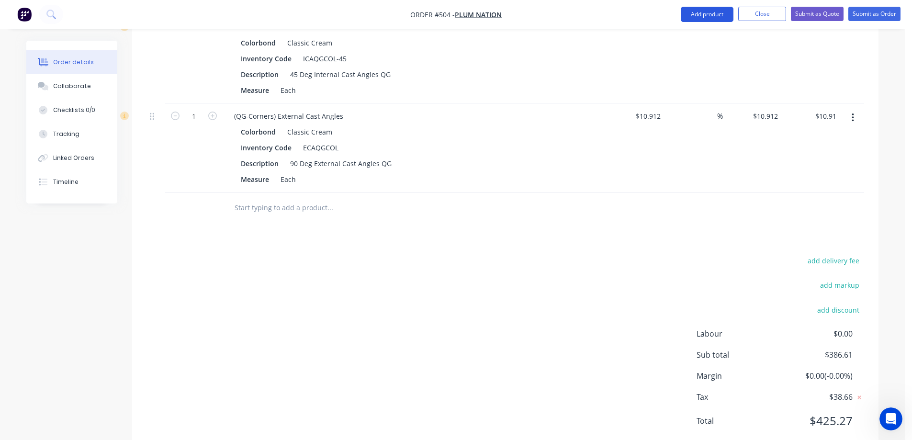
click at [694, 16] on button "Add product" at bounding box center [707, 14] width 53 height 15
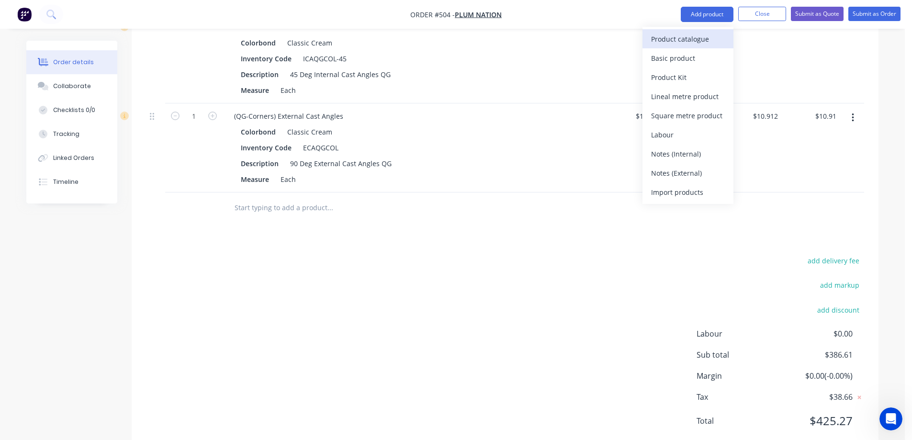
click at [686, 32] on div "Product catalogue" at bounding box center [688, 39] width 74 height 14
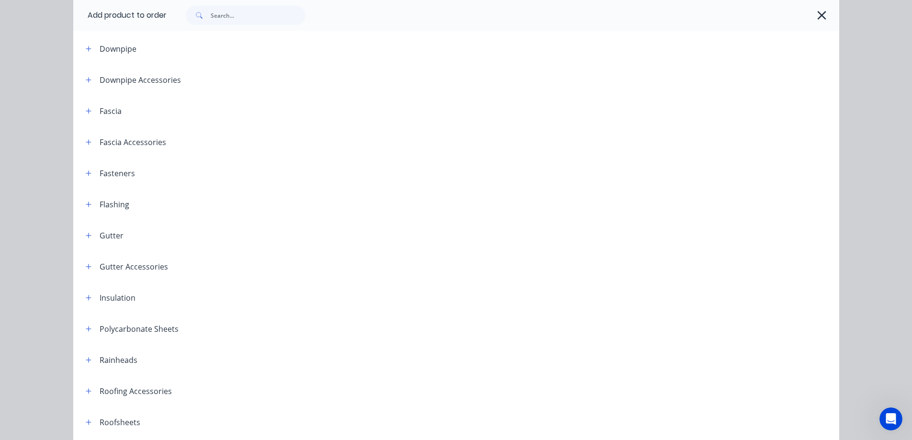
scroll to position [144, 0]
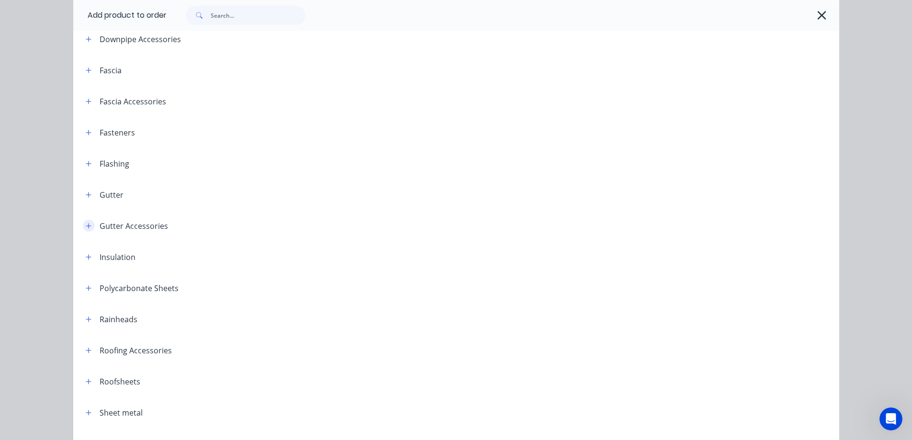
click at [86, 224] on icon "button" at bounding box center [89, 226] width 6 height 7
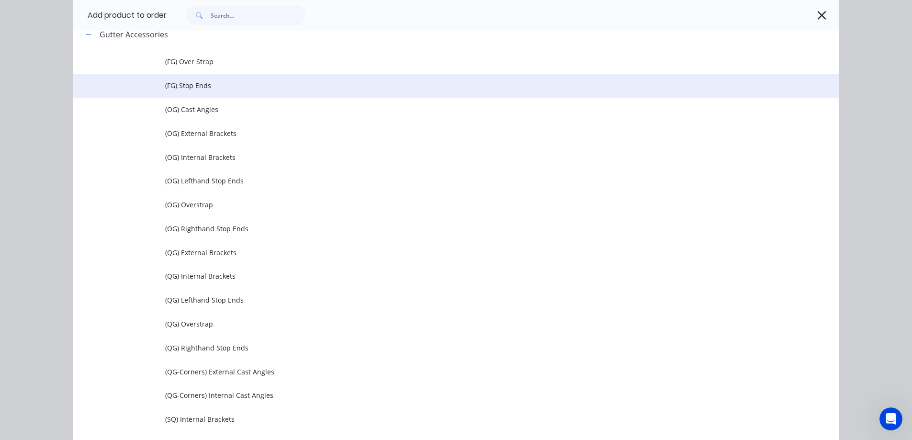
scroll to position [383, 0]
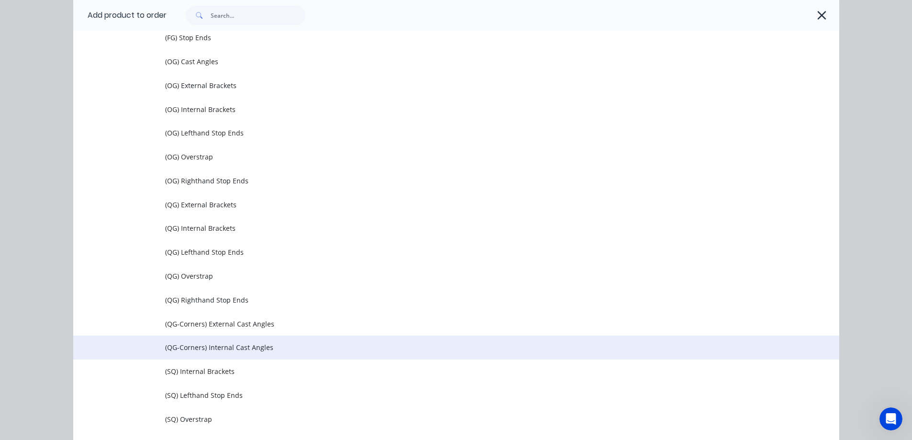
click at [199, 338] on td "(QG-Corners) Internal Cast Angles" at bounding box center [502, 348] width 674 height 24
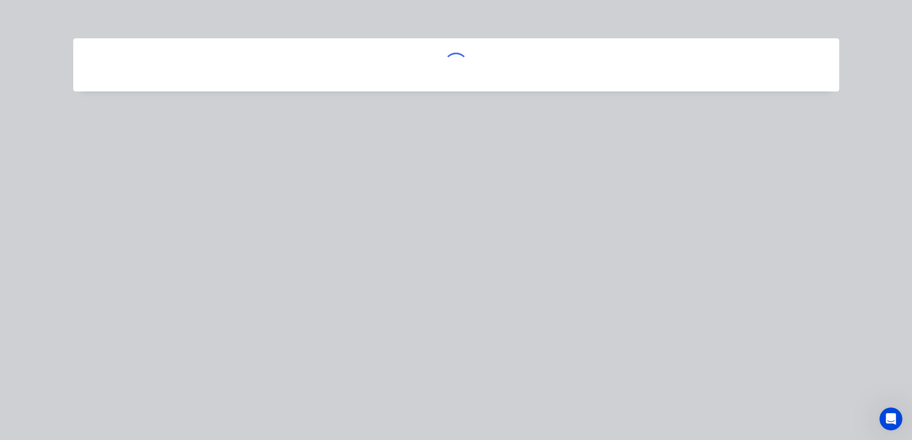
scroll to position [0, 0]
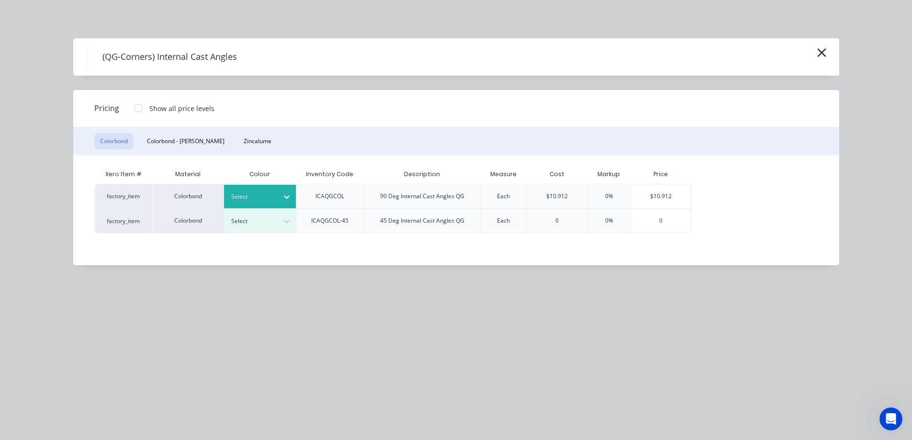
click at [270, 191] on div "Select" at bounding box center [252, 197] width 54 height 12
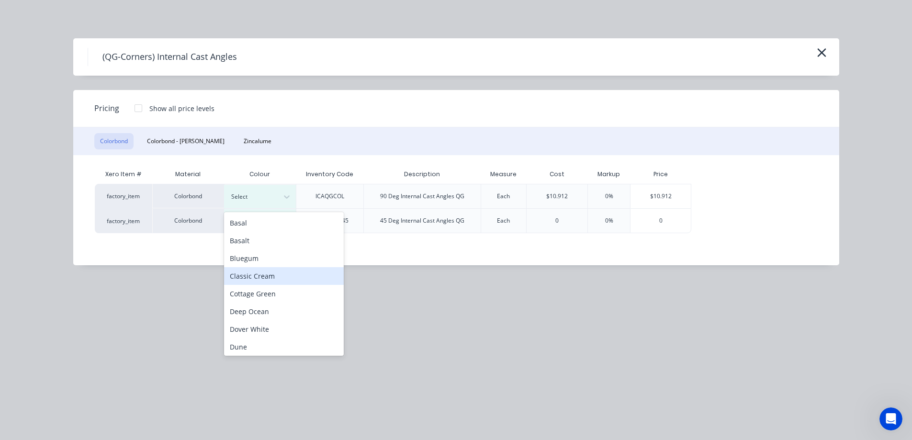
click at [255, 282] on div "Classic Cream" at bounding box center [284, 276] width 120 height 18
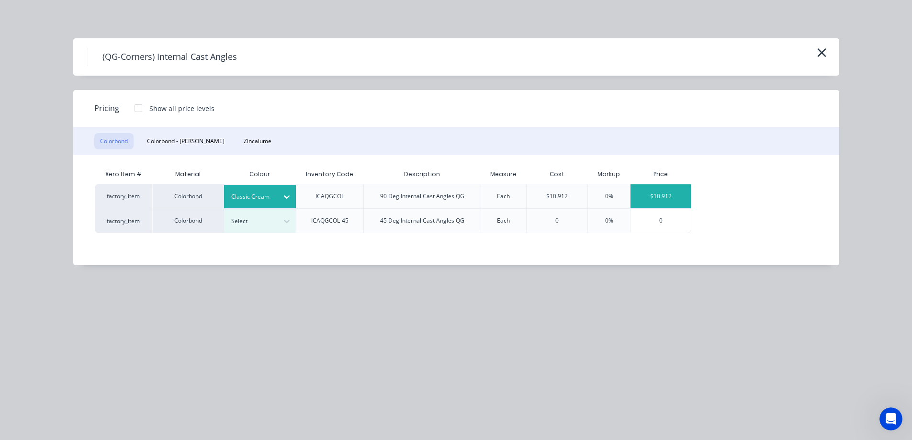
click at [671, 201] on div "$10.912" at bounding box center [661, 196] width 60 height 24
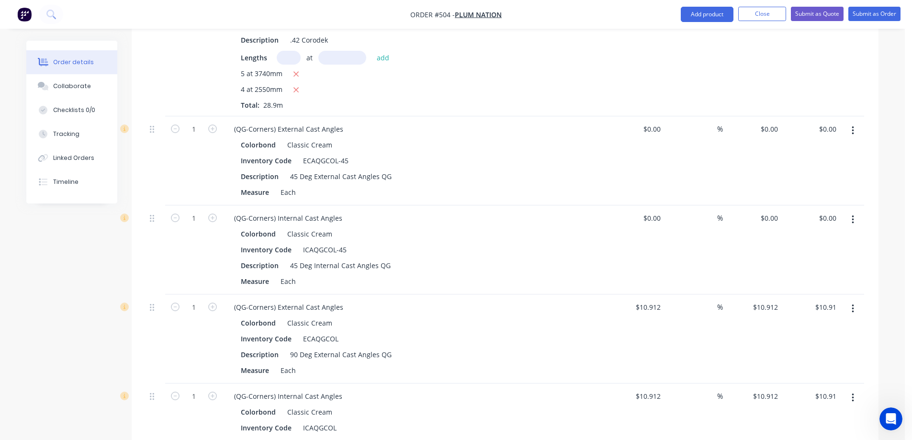
scroll to position [364, 0]
click at [643, 306] on input "10.912" at bounding box center [652, 308] width 26 height 14
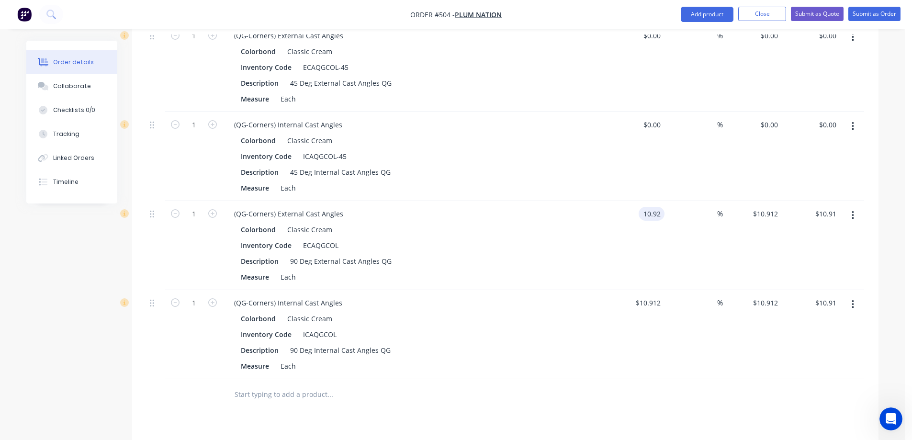
scroll to position [460, 0]
type input "$10.92"
click at [634, 304] on div "10.912 10.912" at bounding box center [635, 332] width 59 height 89
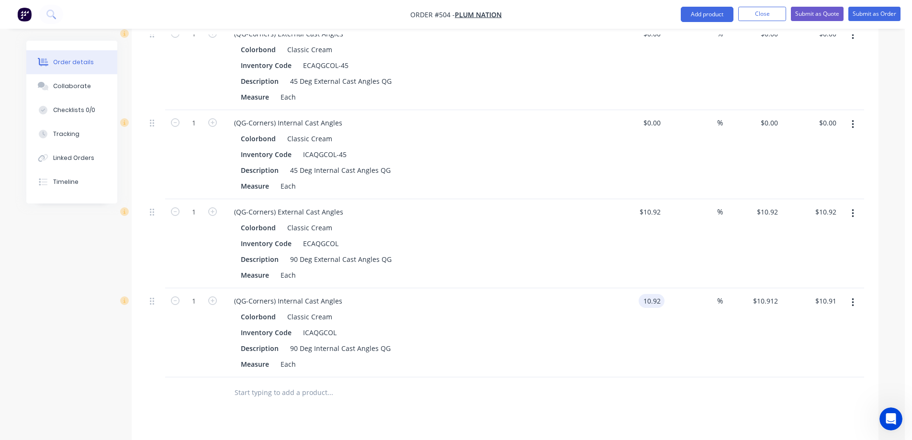
click at [604, 316] on div "(QG-Corners) Internal Cast Angles Colorbond Classic Cream Inventory Code ICAQGC…" at bounding box center [414, 332] width 383 height 89
type input "$10.92"
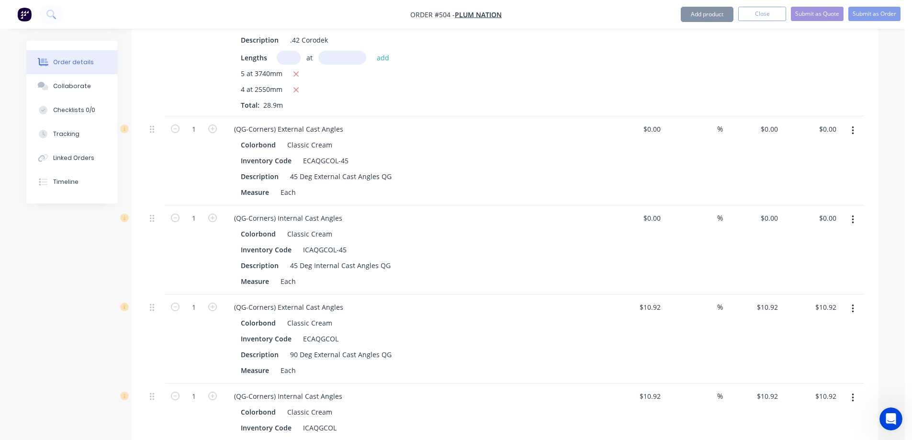
scroll to position [364, 0]
click at [655, 128] on input at bounding box center [654, 130] width 22 height 14
type input "$10.92"
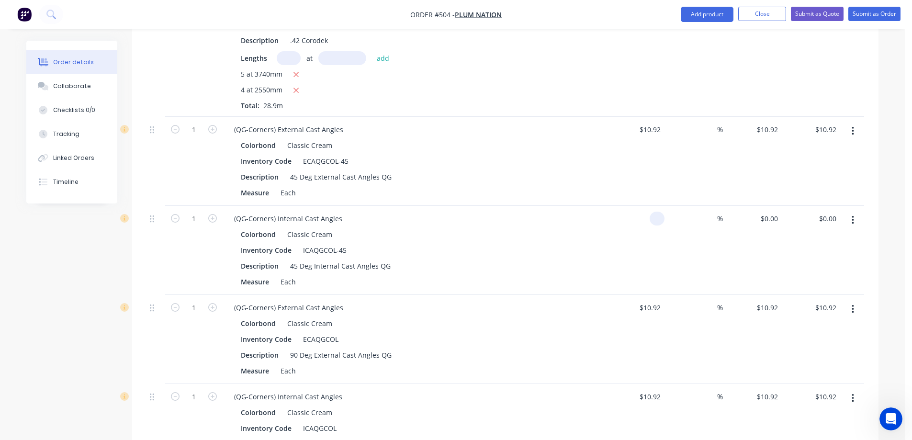
click at [661, 222] on input at bounding box center [659, 219] width 11 height 14
type input "$10.92"
click at [642, 254] on div "$10.92 $10.92" at bounding box center [635, 250] width 59 height 89
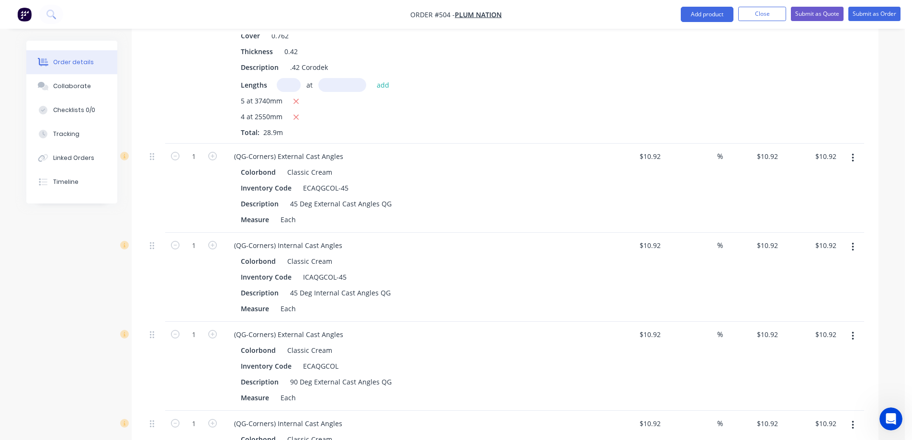
scroll to position [194, 0]
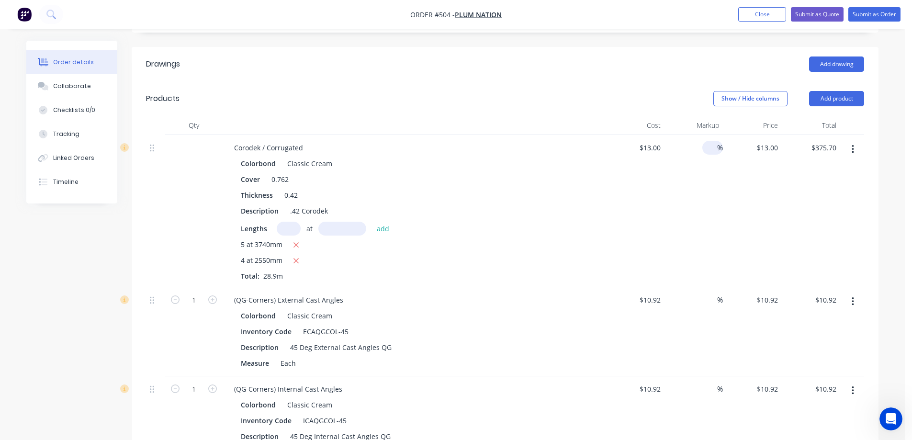
click at [705, 147] on div "%" at bounding box center [712, 148] width 21 height 14
type input "15"
type input "$14.95"
type input "$432.06"
click at [711, 221] on div "15 15 %" at bounding box center [694, 211] width 59 height 152
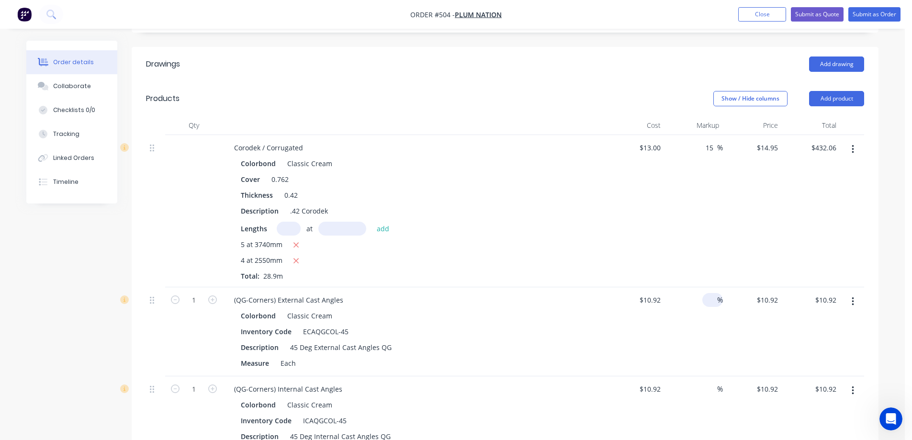
click at [710, 299] on input at bounding box center [711, 300] width 11 height 14
type input "15"
type input "$12.558"
type input "$12.56"
click at [706, 323] on div "15 15 %" at bounding box center [694, 331] width 59 height 89
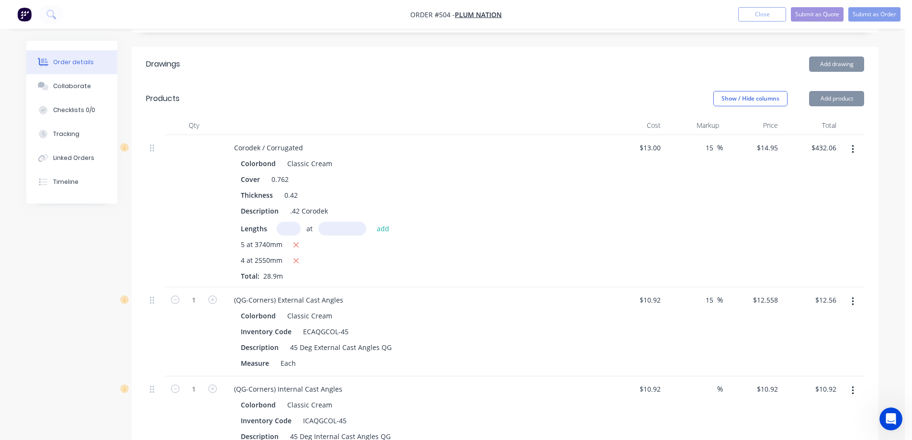
scroll to position [338, 0]
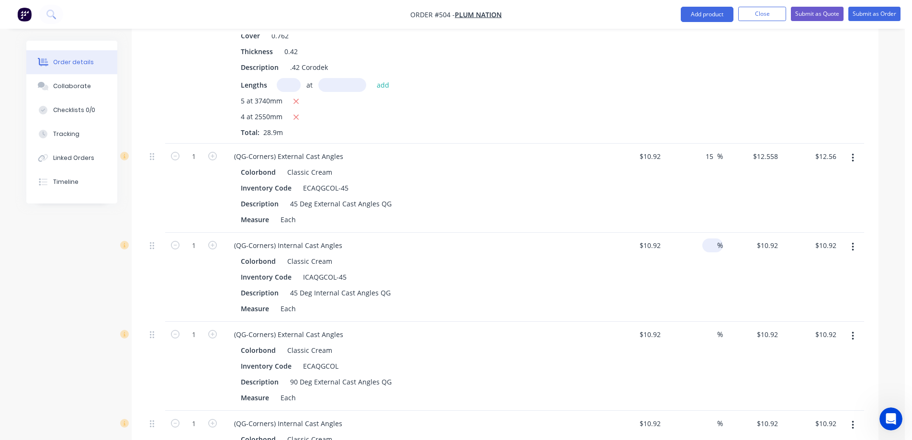
click at [707, 245] on input at bounding box center [711, 245] width 11 height 14
type input "15"
click at [711, 271] on div "15 15 %" at bounding box center [694, 277] width 59 height 89
type input "$12.558"
type input "$12.56"
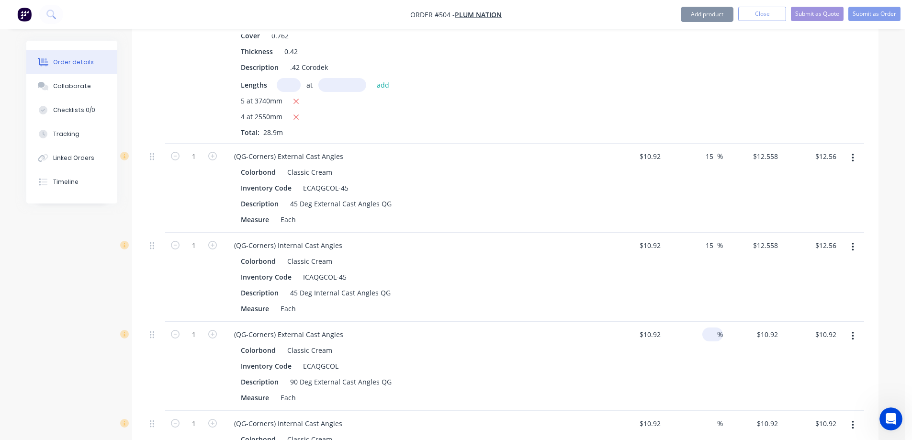
click at [710, 333] on input at bounding box center [711, 334] width 11 height 14
type input "15"
click at [691, 387] on div "15 15 %" at bounding box center [694, 366] width 59 height 89
type input "$12.558"
type input "$12.56"
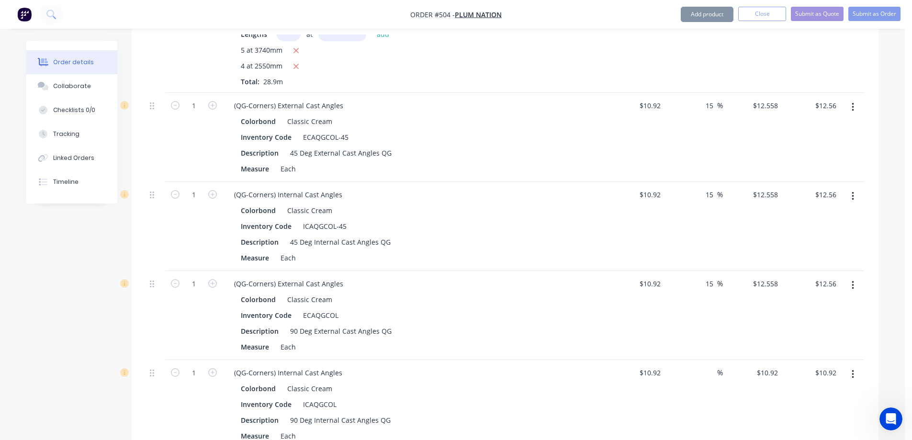
scroll to position [433, 0]
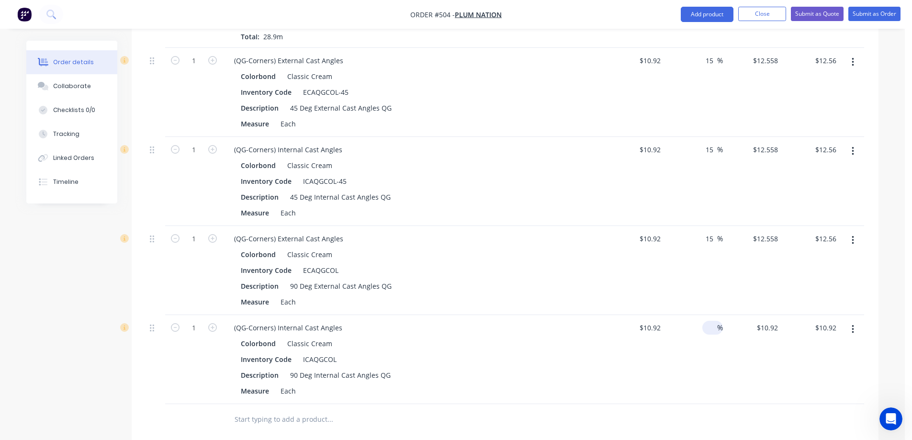
click at [708, 328] on input at bounding box center [711, 328] width 11 height 14
type input "15"
type input "$12.558"
type input "$12.56"
click at [712, 371] on div "15 15 %" at bounding box center [694, 359] width 59 height 89
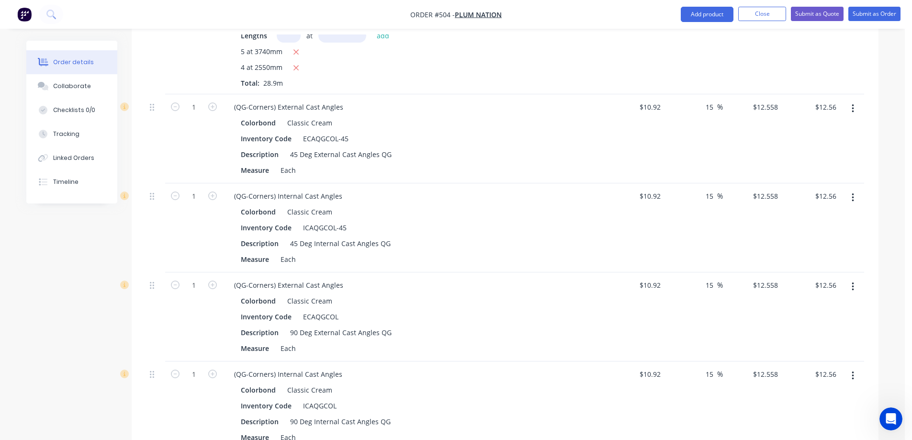
scroll to position [290, 0]
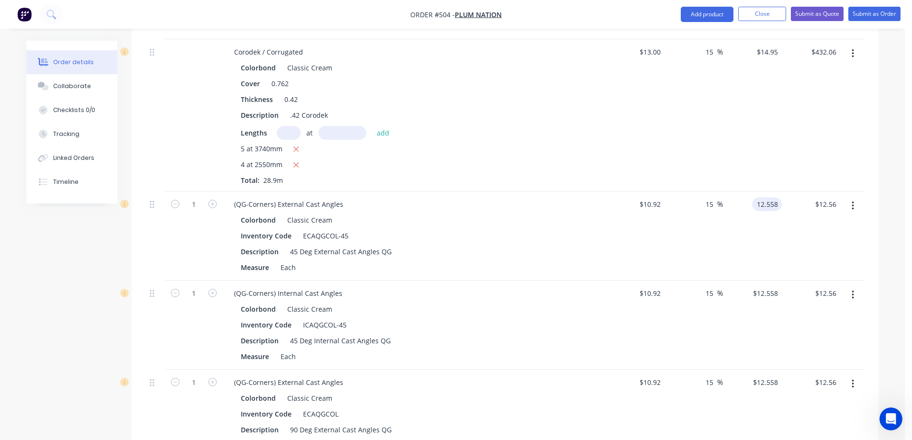
click at [778, 209] on input "12.558" at bounding box center [769, 204] width 26 height 14
type input "12.56"
type input "15.02"
click at [762, 234] on div "$12.56 12.56" at bounding box center [752, 236] width 59 height 89
click at [698, 205] on input "15.02" at bounding box center [706, 204] width 22 height 14
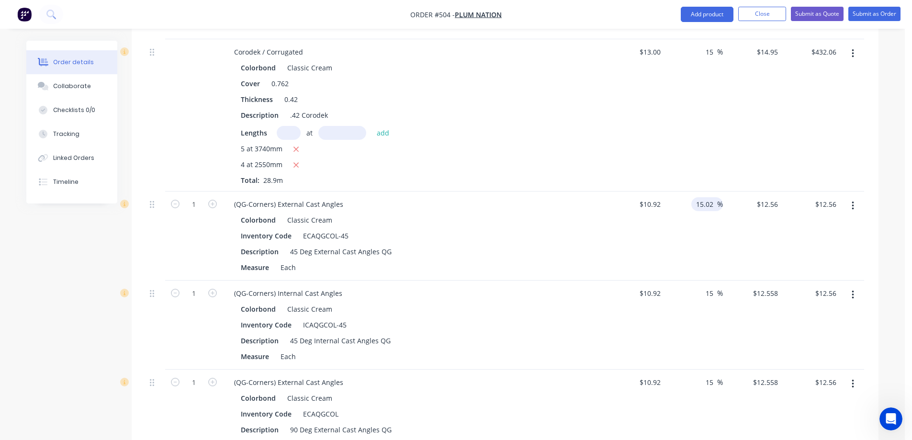
type input "$12.5602"
drag, startPoint x: 695, startPoint y: 206, endPoint x: 722, endPoint y: 204, distance: 27.8
click at [722, 204] on div "15.02 15.02 %" at bounding box center [707, 204] width 32 height 14
drag, startPoint x: 713, startPoint y: 206, endPoint x: 682, endPoint y: 203, distance: 31.3
click at [682, 203] on div "15.02 15.02 %" at bounding box center [694, 236] width 59 height 89
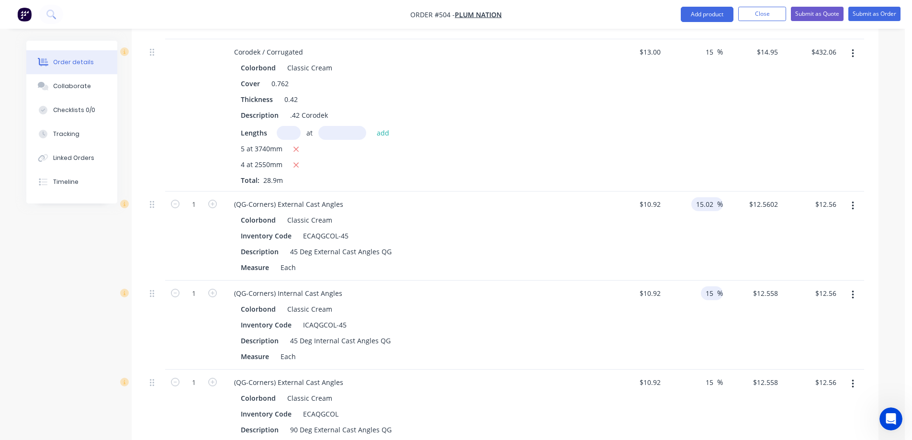
click at [712, 292] on input "15" at bounding box center [711, 293] width 12 height 14
drag, startPoint x: 712, startPoint y: 292, endPoint x: 685, endPoint y: 293, distance: 27.3
click at [685, 293] on div "15 15 %" at bounding box center [694, 325] width 59 height 89
paste input ".02"
type input "15.02"
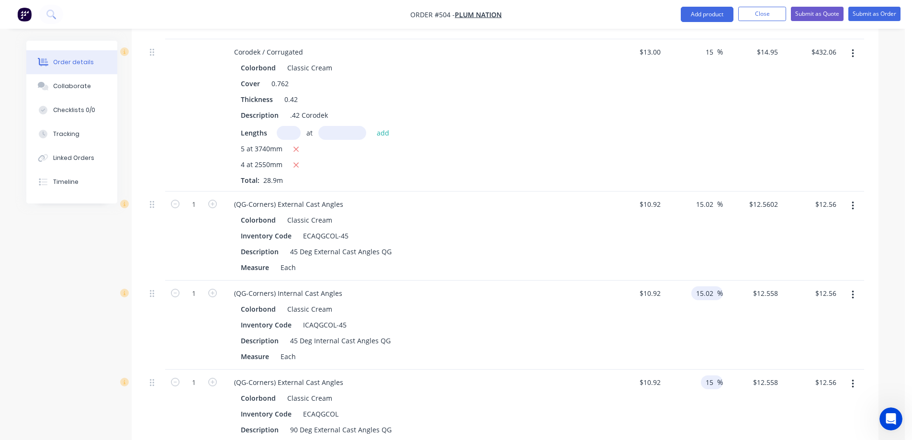
type input "$12.5602"
drag, startPoint x: 716, startPoint y: 384, endPoint x: 677, endPoint y: 382, distance: 39.3
click at [677, 382] on div "15 15 %" at bounding box center [694, 414] width 59 height 89
paste input ".02"
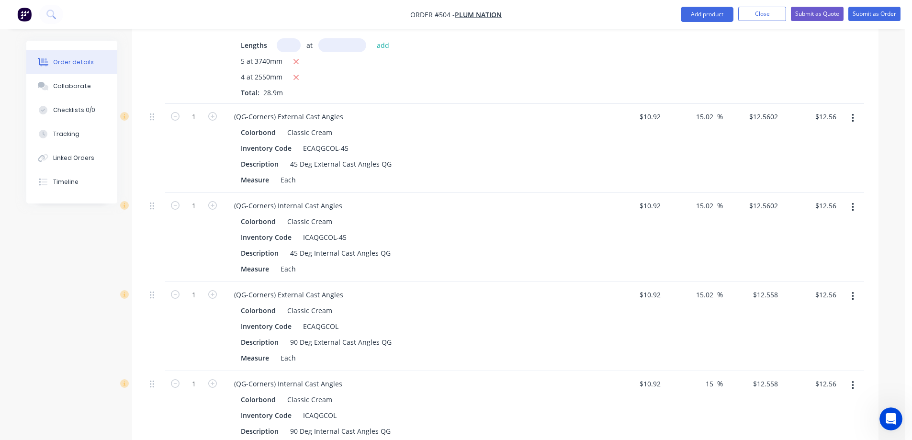
scroll to position [385, 0]
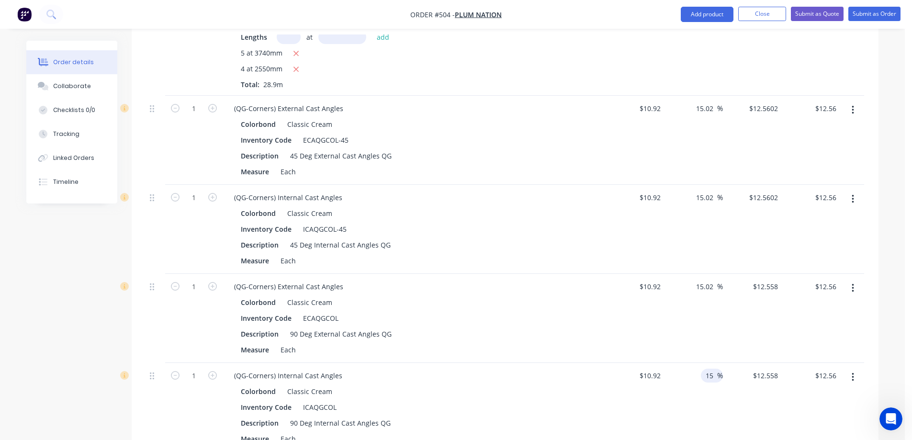
type input "15.02"
type input "$12.5602"
click at [717, 374] on span "%" at bounding box center [720, 375] width 6 height 11
click at [767, 112] on input "12.5602" at bounding box center [765, 109] width 34 height 14
type input "$12.56"
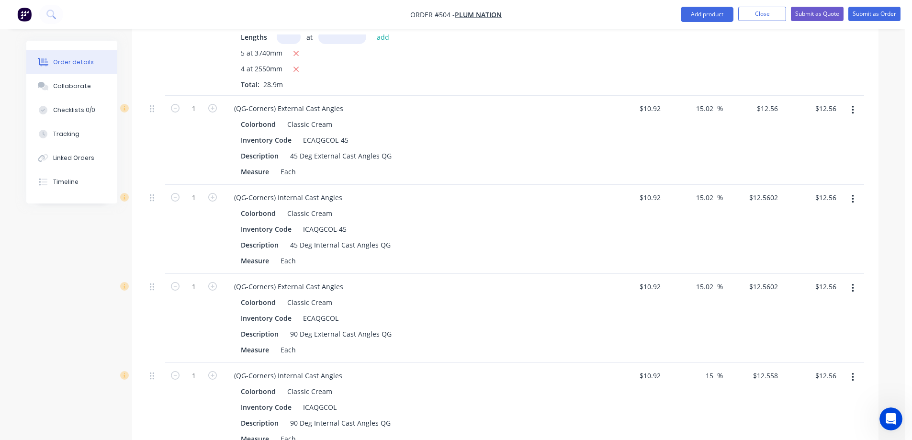
click at [758, 140] on div "$12.56 $12.56" at bounding box center [752, 140] width 59 height 89
click at [763, 197] on input "12.5602" at bounding box center [767, 198] width 30 height 14
click at [764, 232] on div "12.56 12.56" at bounding box center [752, 229] width 59 height 89
type input "$12.56"
click at [760, 288] on input "12.5602" at bounding box center [765, 287] width 34 height 14
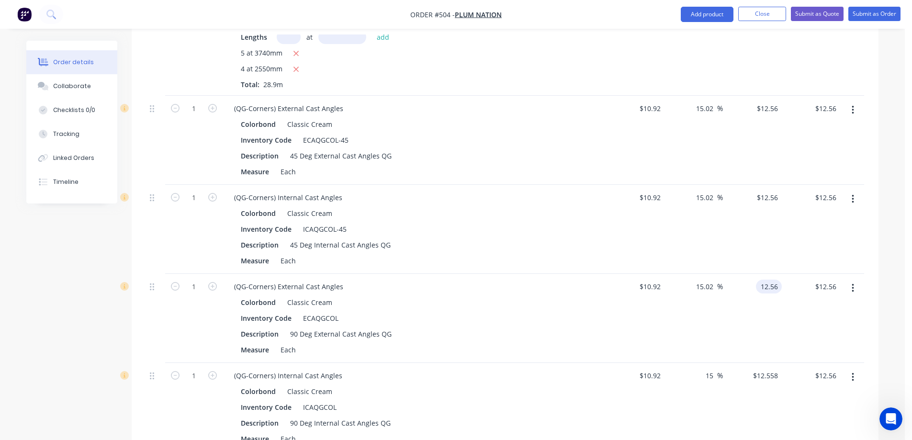
type input "$12.56"
click at [776, 327] on div "$12.56 12.56" at bounding box center [752, 318] width 59 height 89
click at [768, 372] on input "12.558" at bounding box center [767, 376] width 30 height 14
type input "12.56"
type input "15.02"
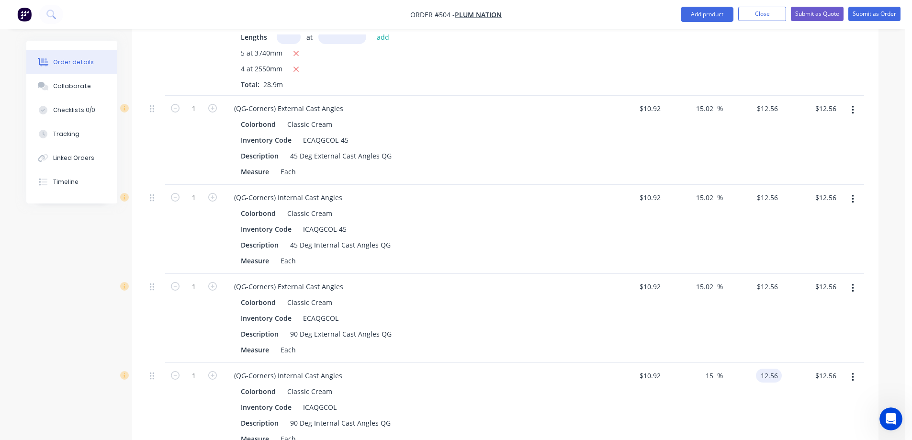
type input "$12.56"
click at [750, 408] on div "$12.56 12.56" at bounding box center [752, 407] width 59 height 89
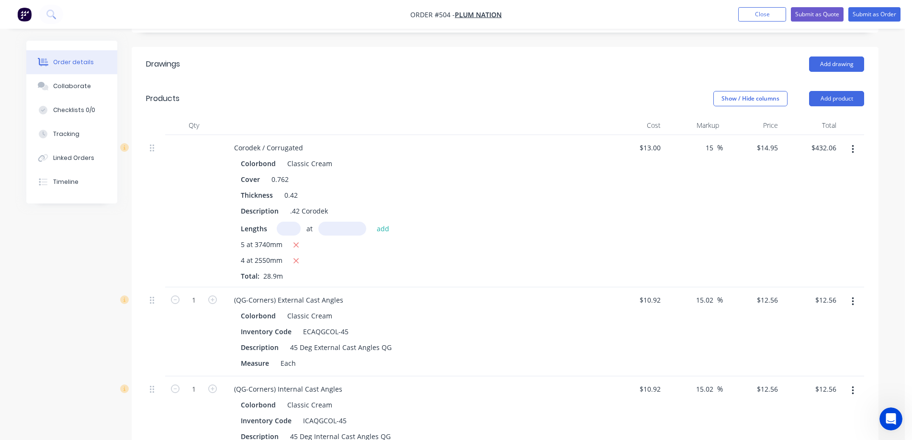
scroll to position [242, 0]
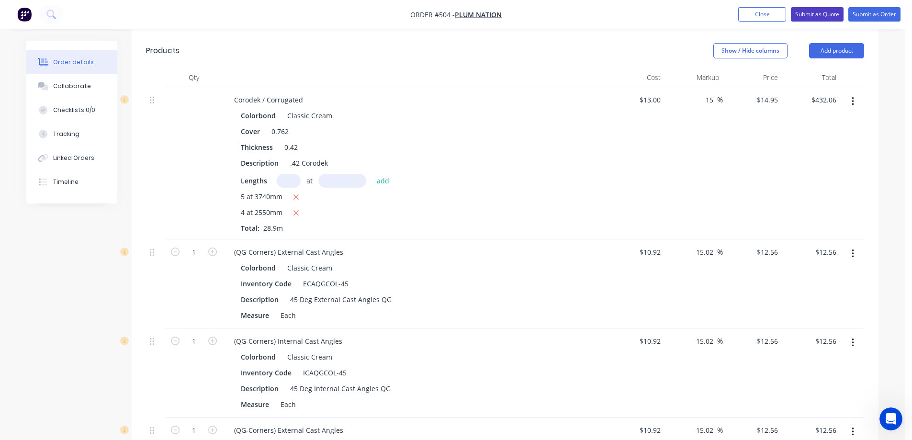
click at [814, 15] on button "Submit as Quote" at bounding box center [817, 14] width 53 height 14
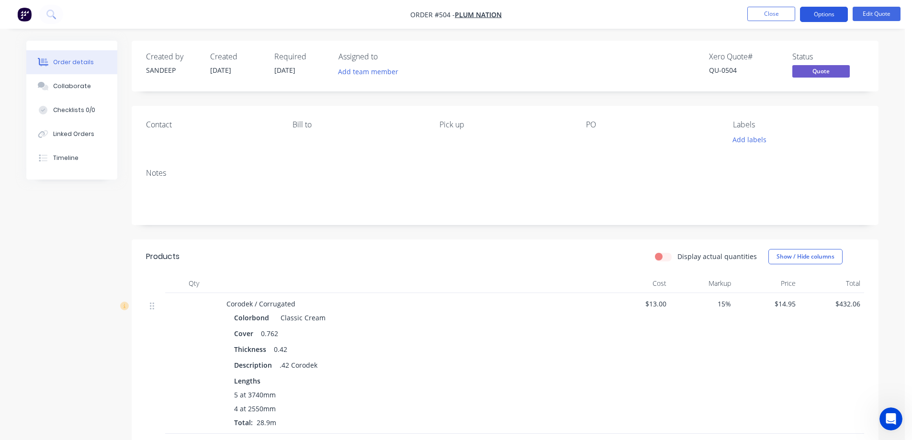
click at [835, 17] on button "Options" at bounding box center [824, 14] width 48 height 15
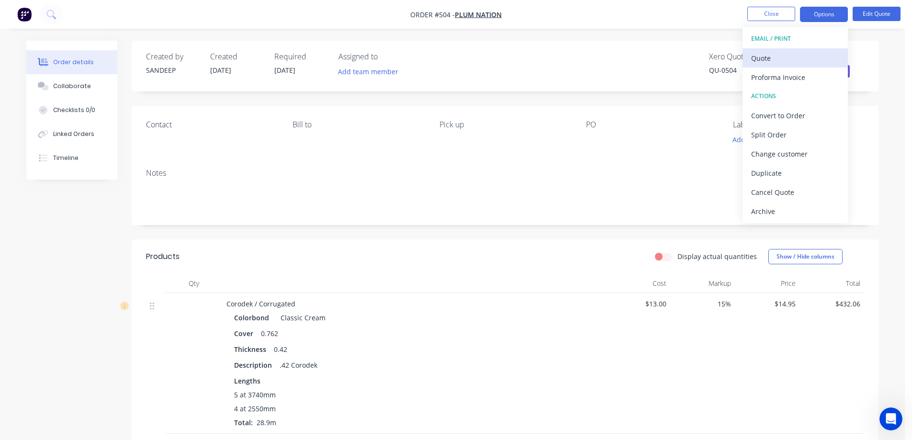
click at [794, 59] on div "Quote" at bounding box center [795, 58] width 88 height 14
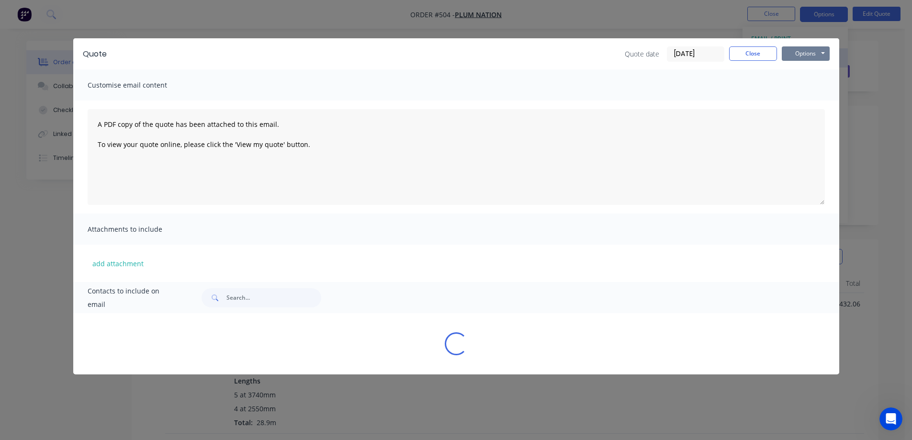
click at [794, 59] on button "Options" at bounding box center [806, 53] width 48 height 14
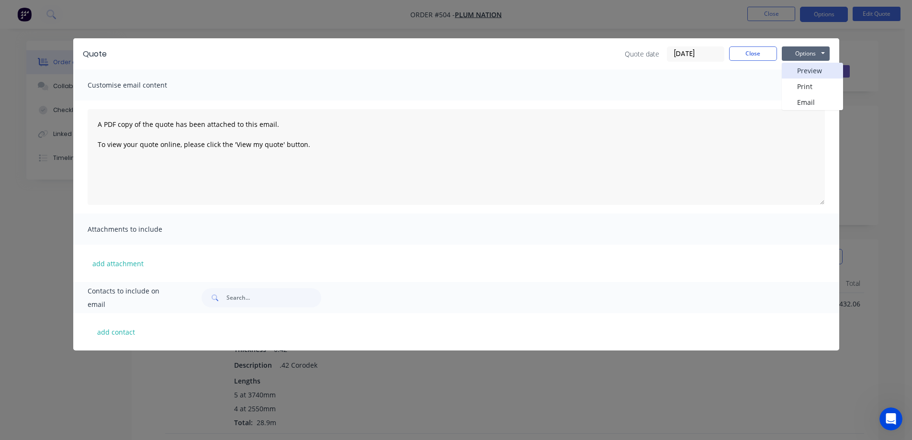
click at [797, 78] on button "Preview" at bounding box center [812, 71] width 61 height 16
click at [761, 54] on button "Close" at bounding box center [753, 53] width 48 height 14
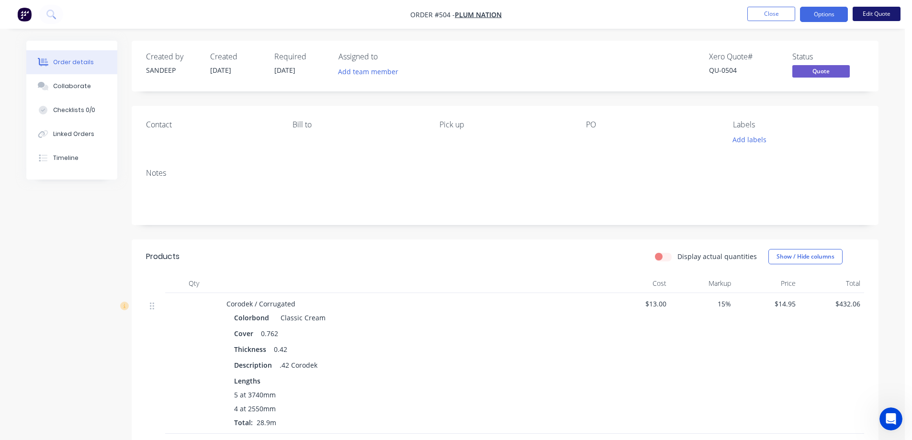
click at [869, 13] on button "Edit Quote" at bounding box center [877, 14] width 48 height 14
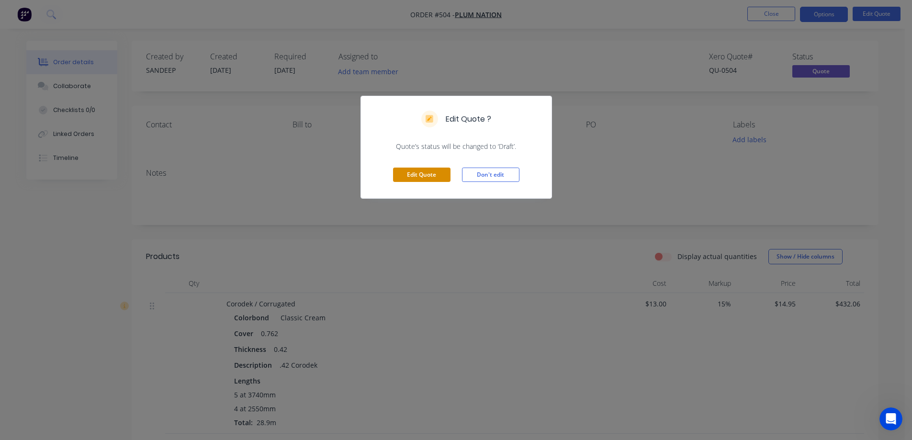
click at [439, 173] on button "Edit Quote" at bounding box center [421, 175] width 57 height 14
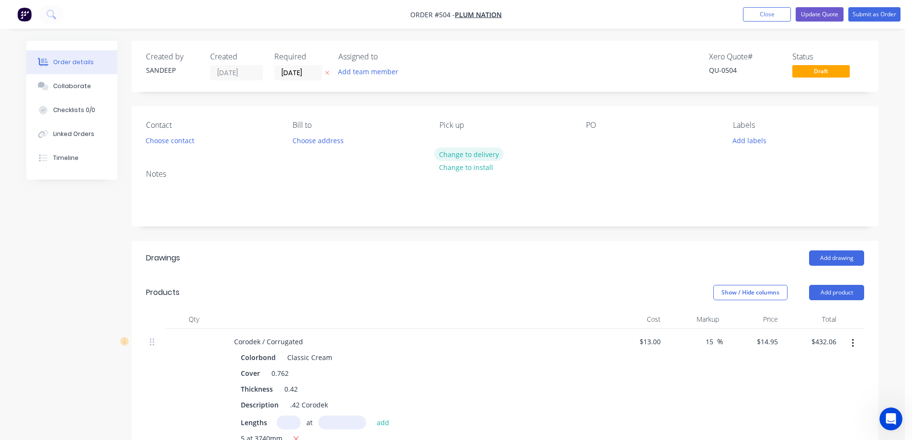
click at [450, 155] on button "Change to delivery" at bounding box center [469, 153] width 70 height 13
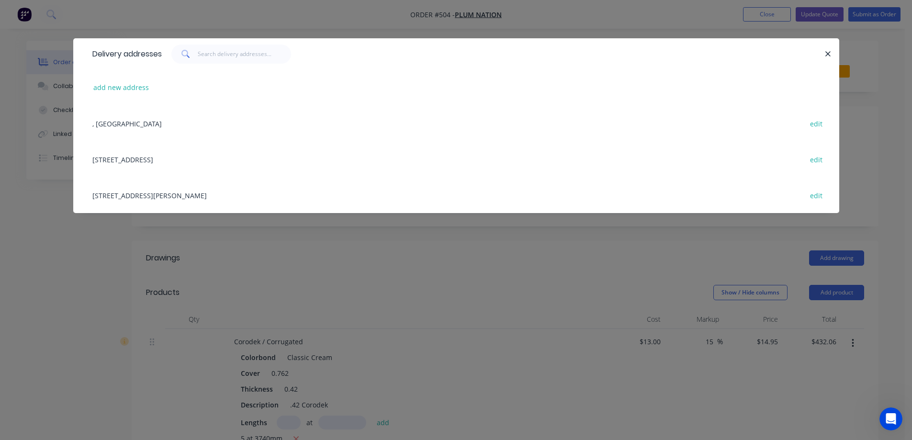
click at [107, 123] on div ", [GEOGRAPHIC_DATA] edit" at bounding box center [456, 123] width 737 height 36
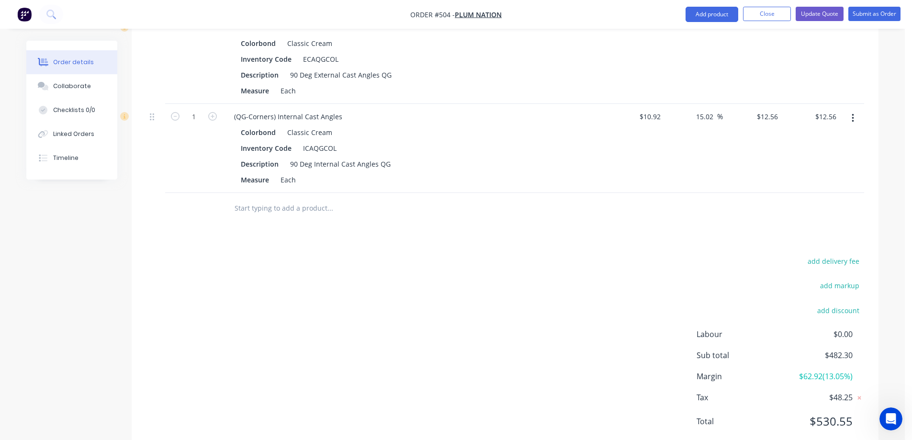
scroll to position [670, 0]
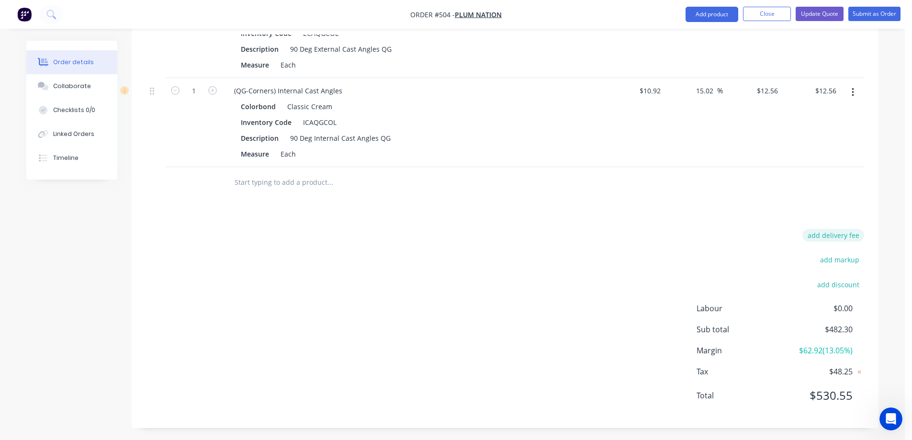
click at [825, 237] on button "add delivery fee" at bounding box center [833, 235] width 62 height 13
type input "50"
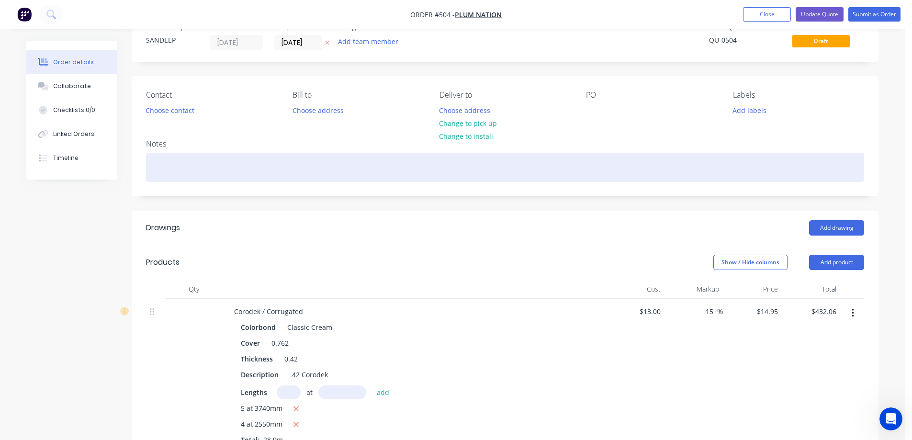
scroll to position [0, 0]
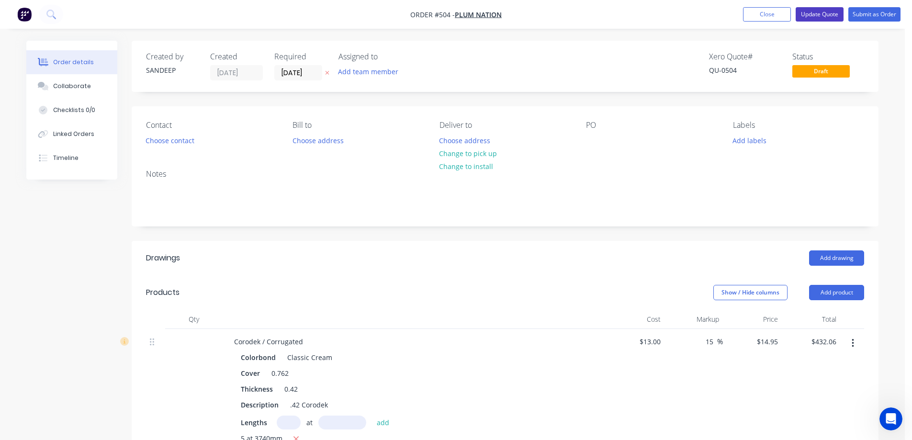
click at [824, 16] on button "Update Quote" at bounding box center [820, 14] width 48 height 14
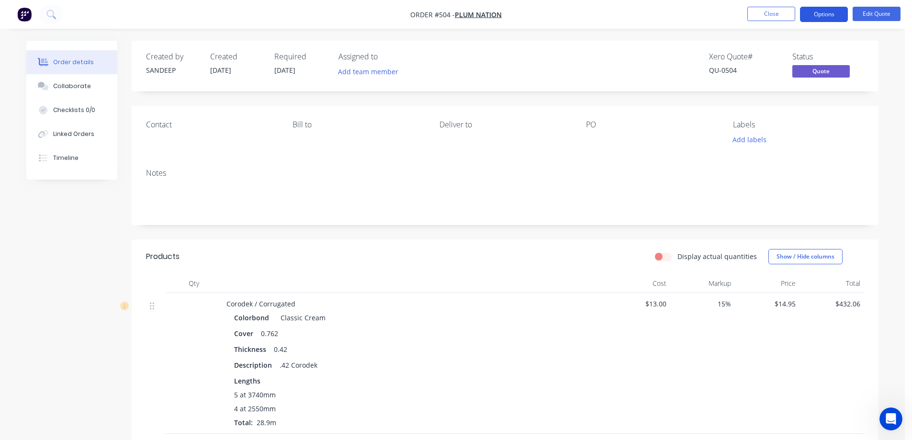
click at [828, 11] on button "Options" at bounding box center [824, 14] width 48 height 15
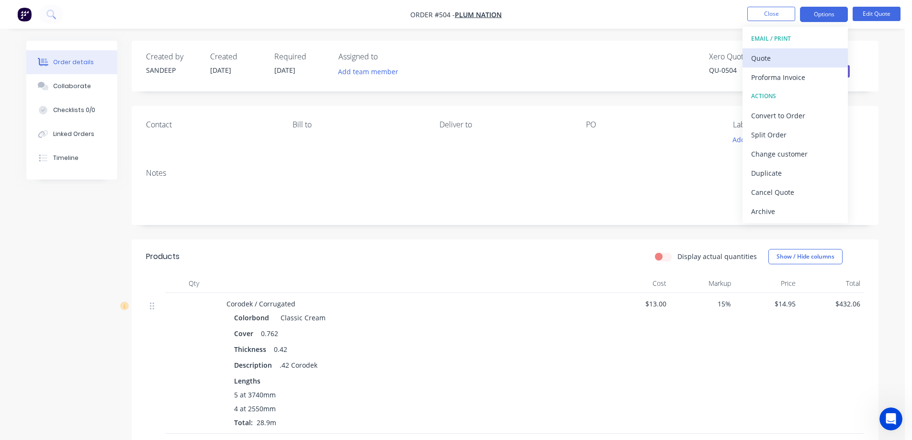
click at [794, 52] on div "Quote" at bounding box center [795, 58] width 88 height 14
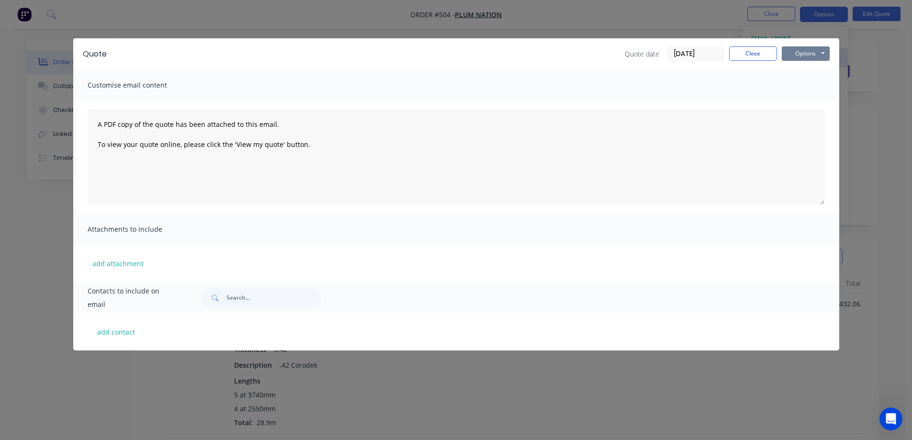
click at [794, 52] on button "Options" at bounding box center [806, 53] width 48 height 14
click at [795, 65] on button "Preview" at bounding box center [812, 71] width 61 height 16
drag, startPoint x: 755, startPoint y: 52, endPoint x: 614, endPoint y: 37, distance: 141.5
click at [755, 52] on button "Close" at bounding box center [753, 53] width 48 height 14
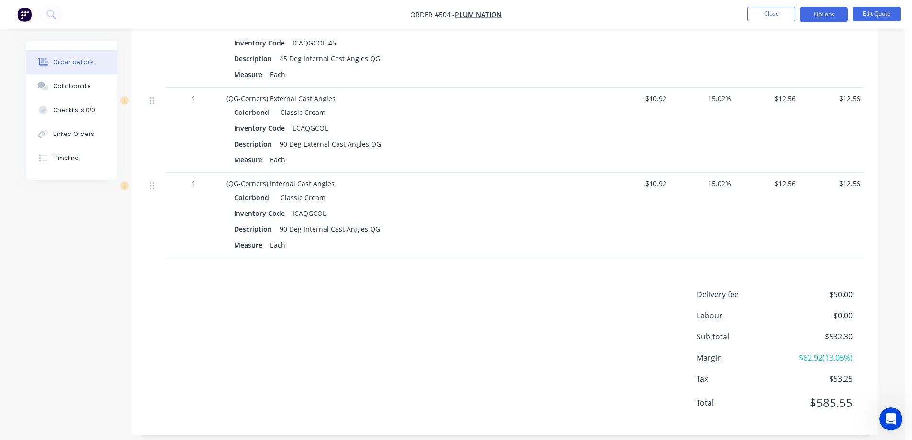
scroll to position [526, 0]
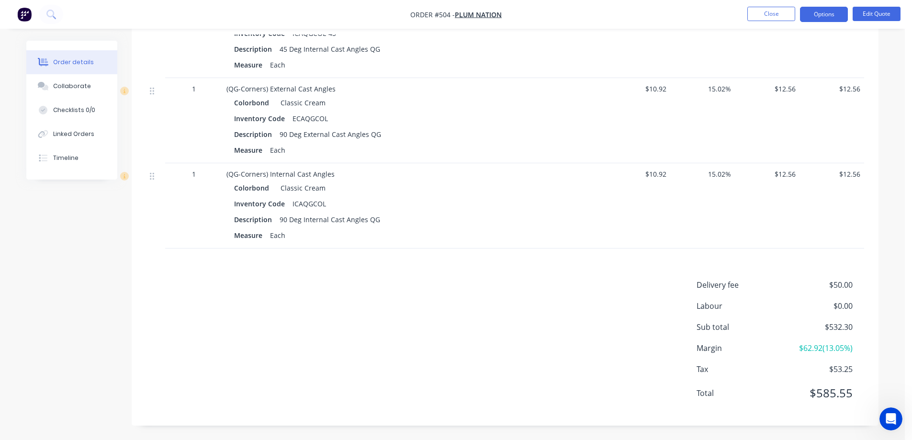
click at [29, 14] on img "button" at bounding box center [24, 14] width 14 height 14
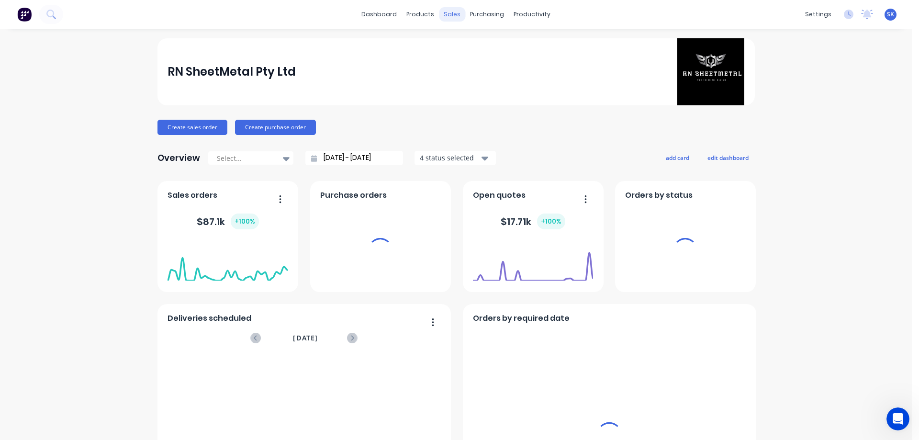
click at [442, 14] on div "sales" at bounding box center [452, 14] width 26 height 14
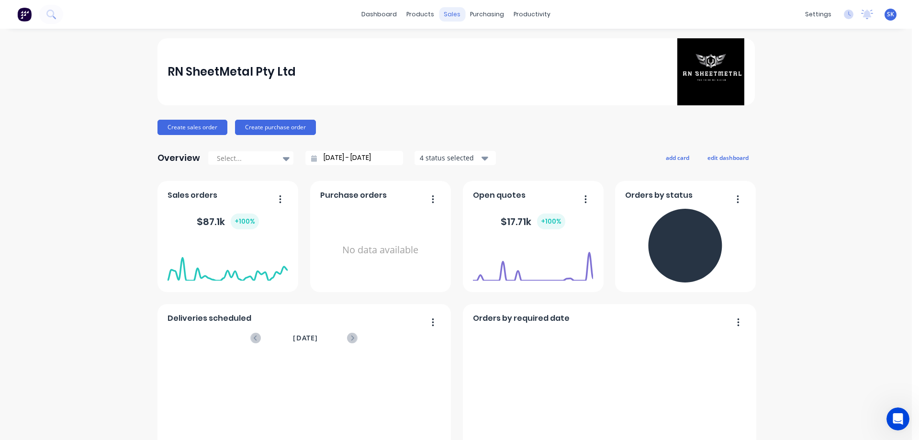
click at [449, 13] on div "sales" at bounding box center [452, 14] width 26 height 14
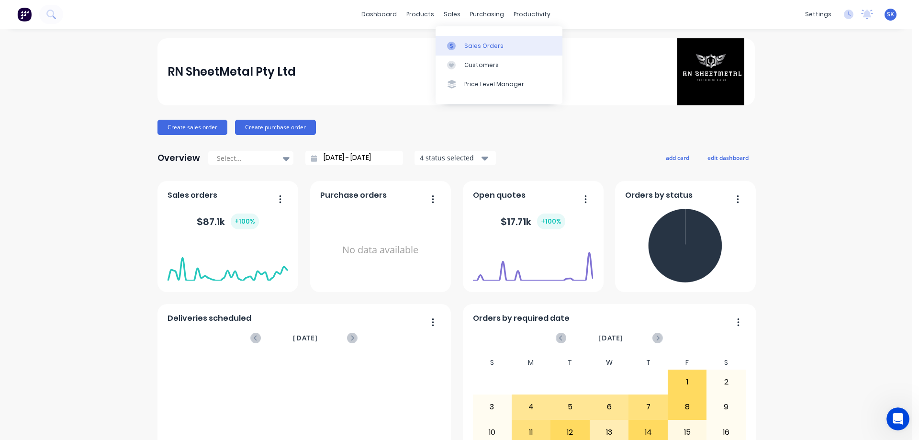
click at [462, 48] on link "Sales Orders" at bounding box center [499, 45] width 127 height 19
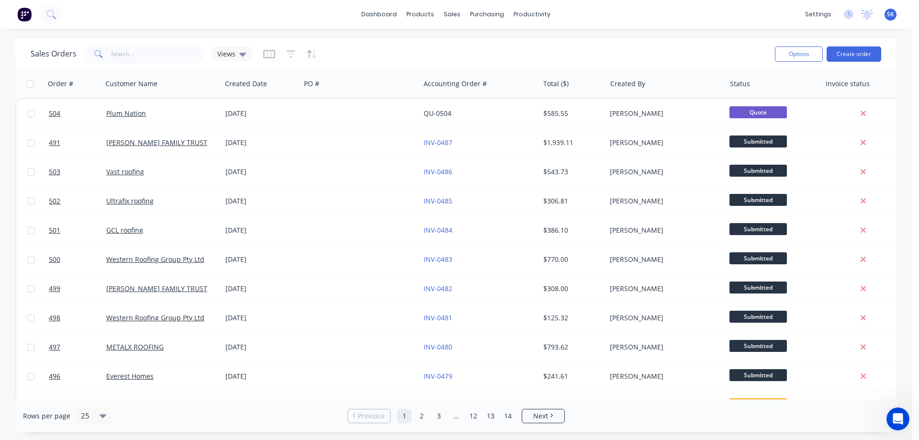
click at [24, 14] on img at bounding box center [24, 14] width 14 height 14
